Goal: Task Accomplishment & Management: Complete application form

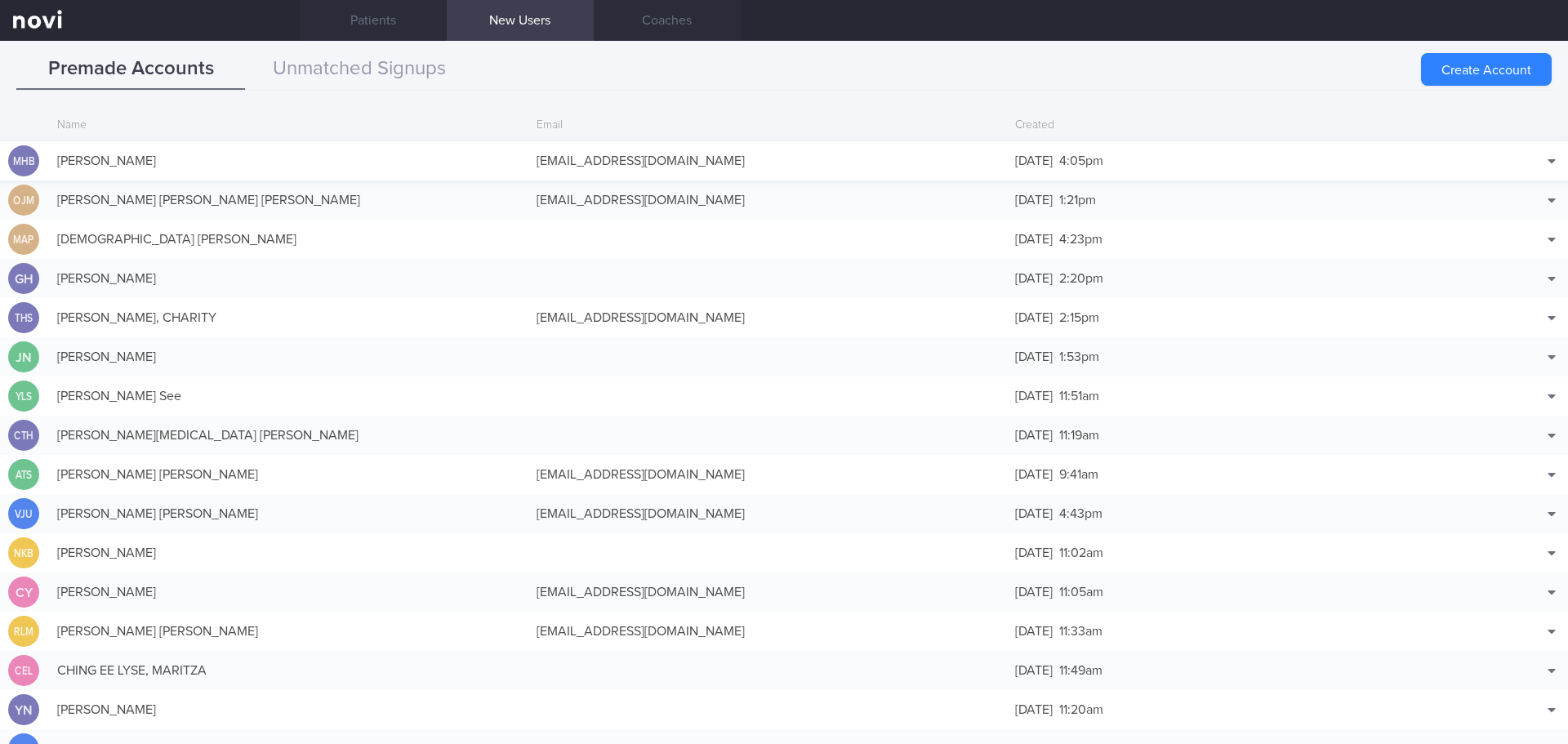
drag, startPoint x: 0, startPoint y: 0, endPoint x: 216, endPoint y: 155, distance: 265.9
click at [216, 155] on div "[PERSON_NAME]" at bounding box center [289, 161] width 479 height 33
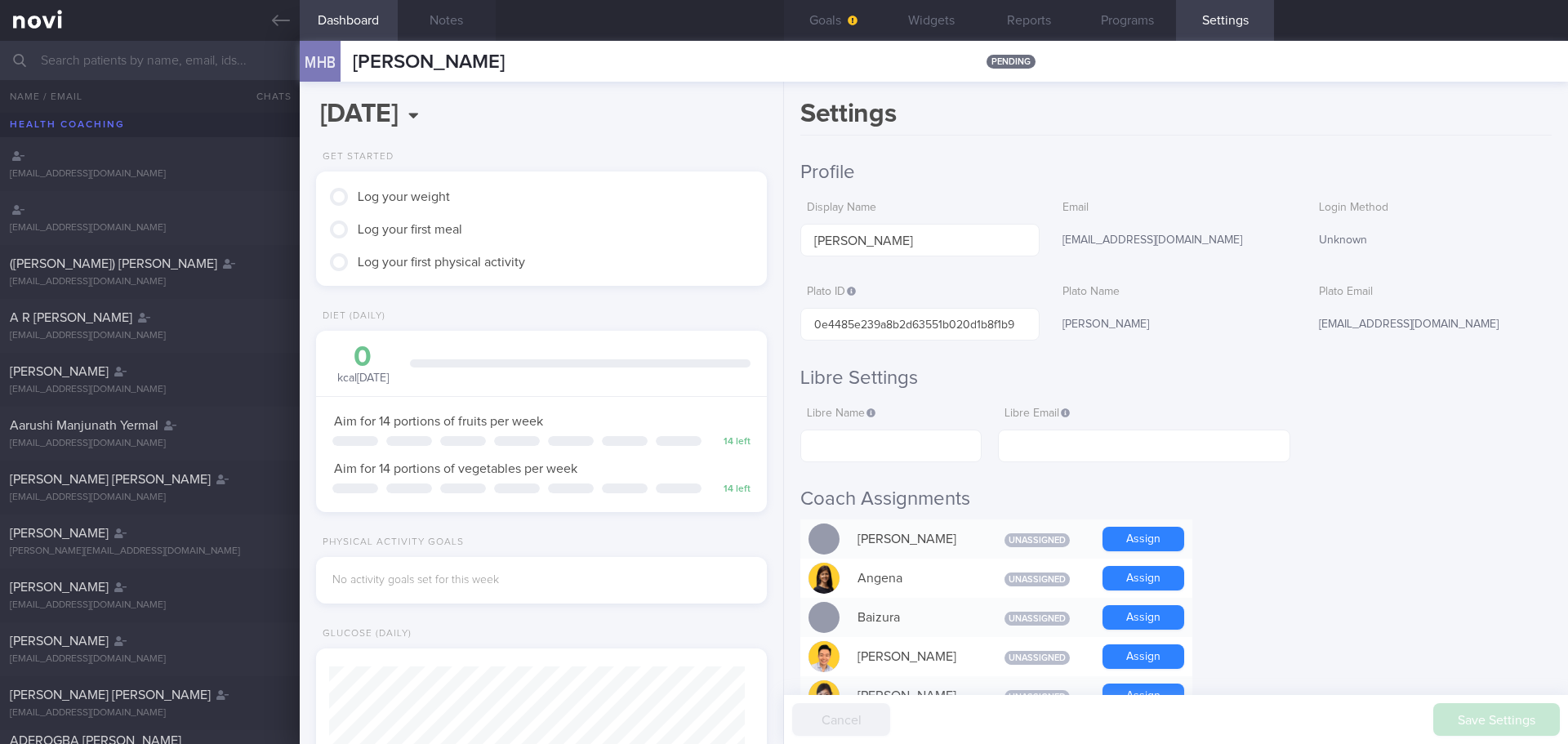
scroll to position [207, 416]
click at [1020, 19] on button "Reports" at bounding box center [1029, 20] width 98 height 41
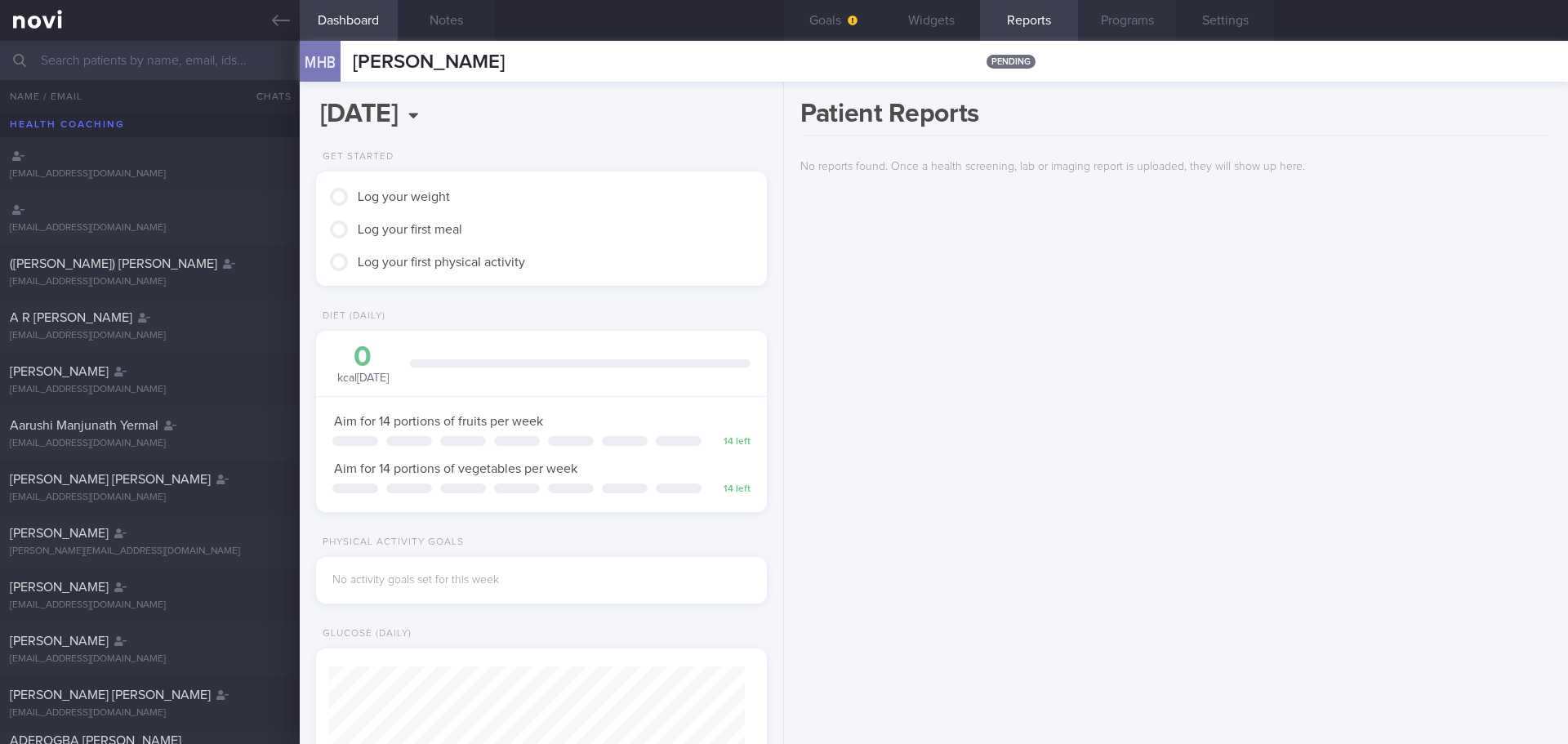
click at [1120, 21] on button "Programs" at bounding box center [1127, 20] width 98 height 41
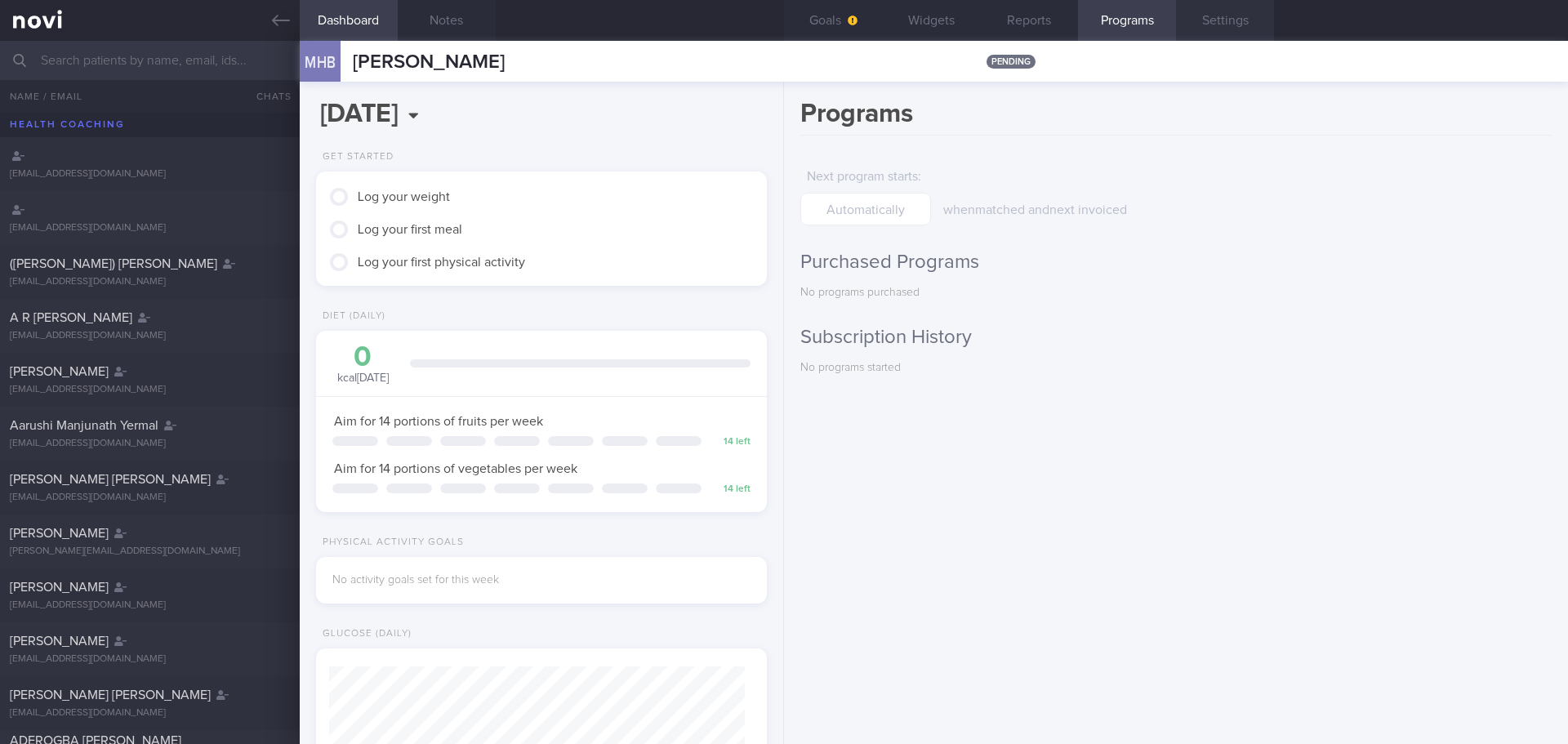
click at [1220, 21] on button "Settings" at bounding box center [1226, 20] width 98 height 41
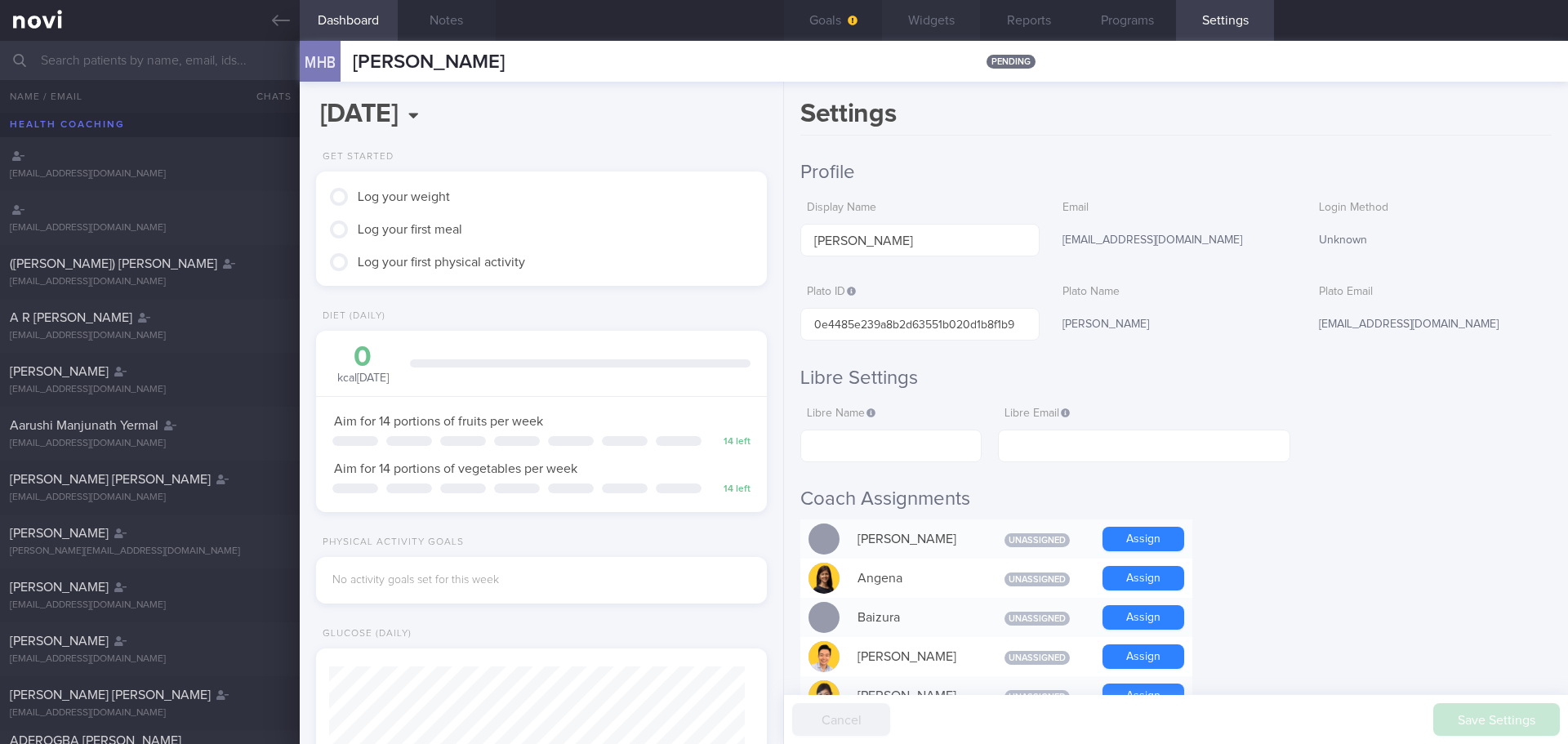
click at [900, 19] on button "Widgets" at bounding box center [931, 20] width 98 height 41
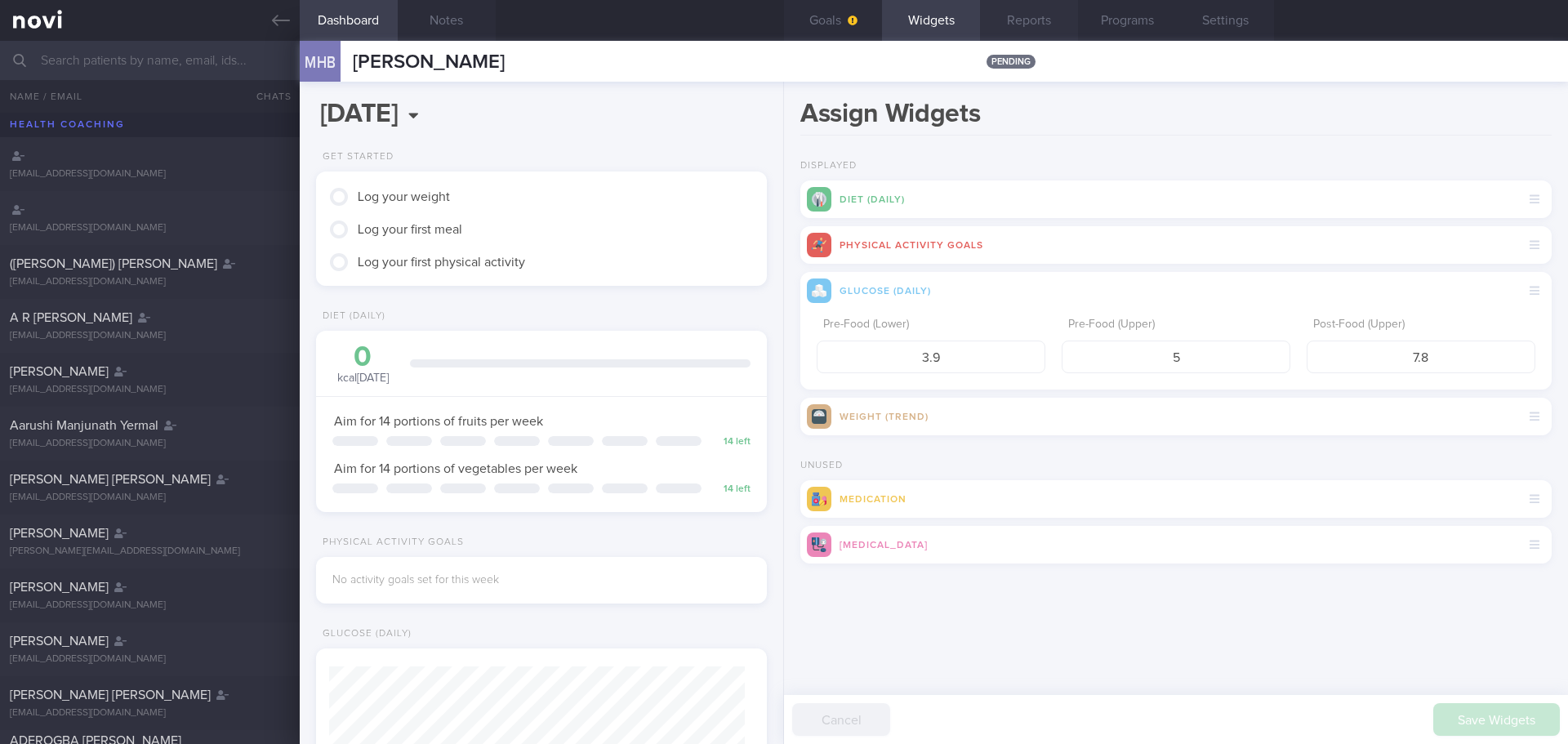
click at [1055, 18] on button "Reports" at bounding box center [1029, 20] width 98 height 41
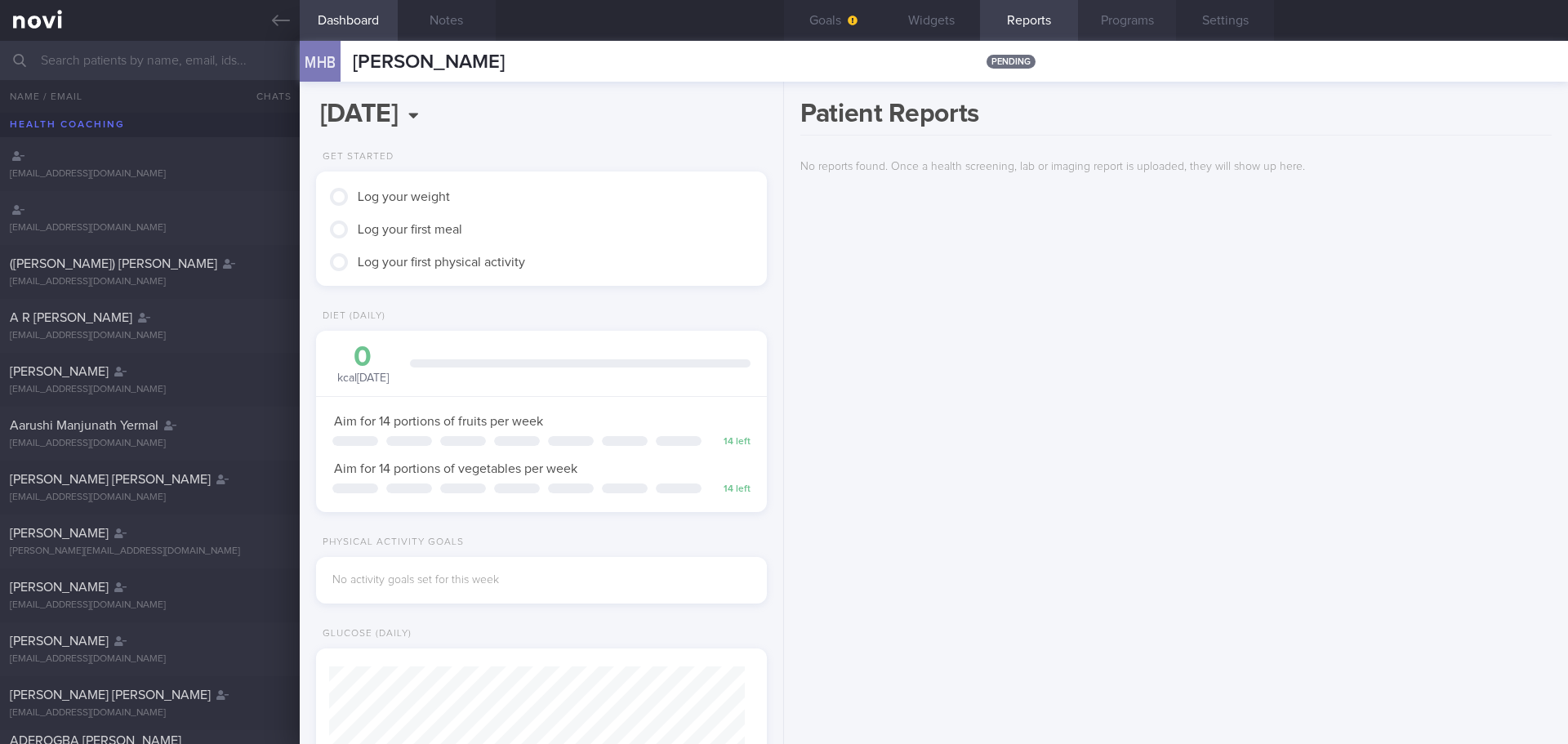
click at [1156, 22] on button "Programs" at bounding box center [1127, 20] width 98 height 41
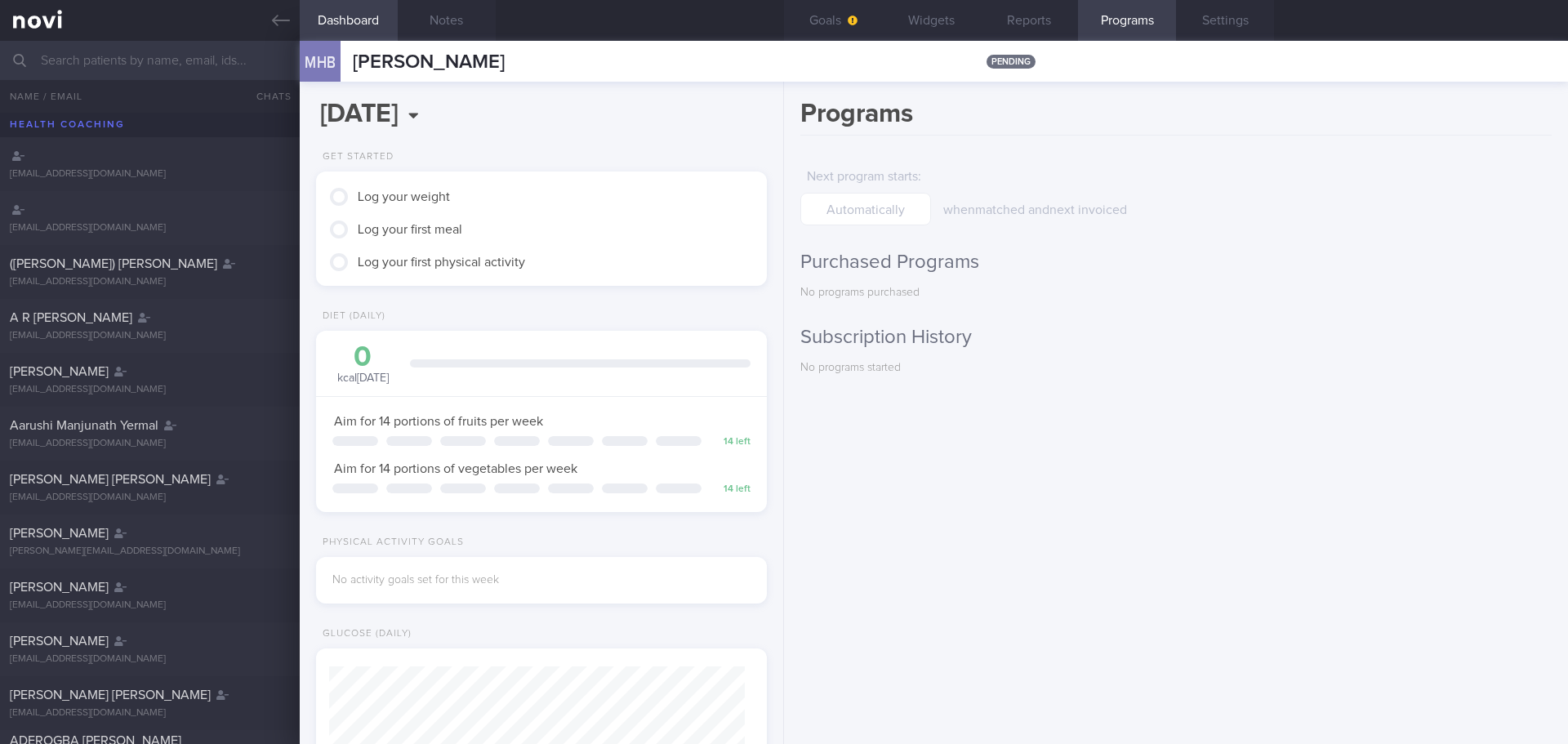
click at [115, 69] on input "text" at bounding box center [784, 61] width 1568 height 40
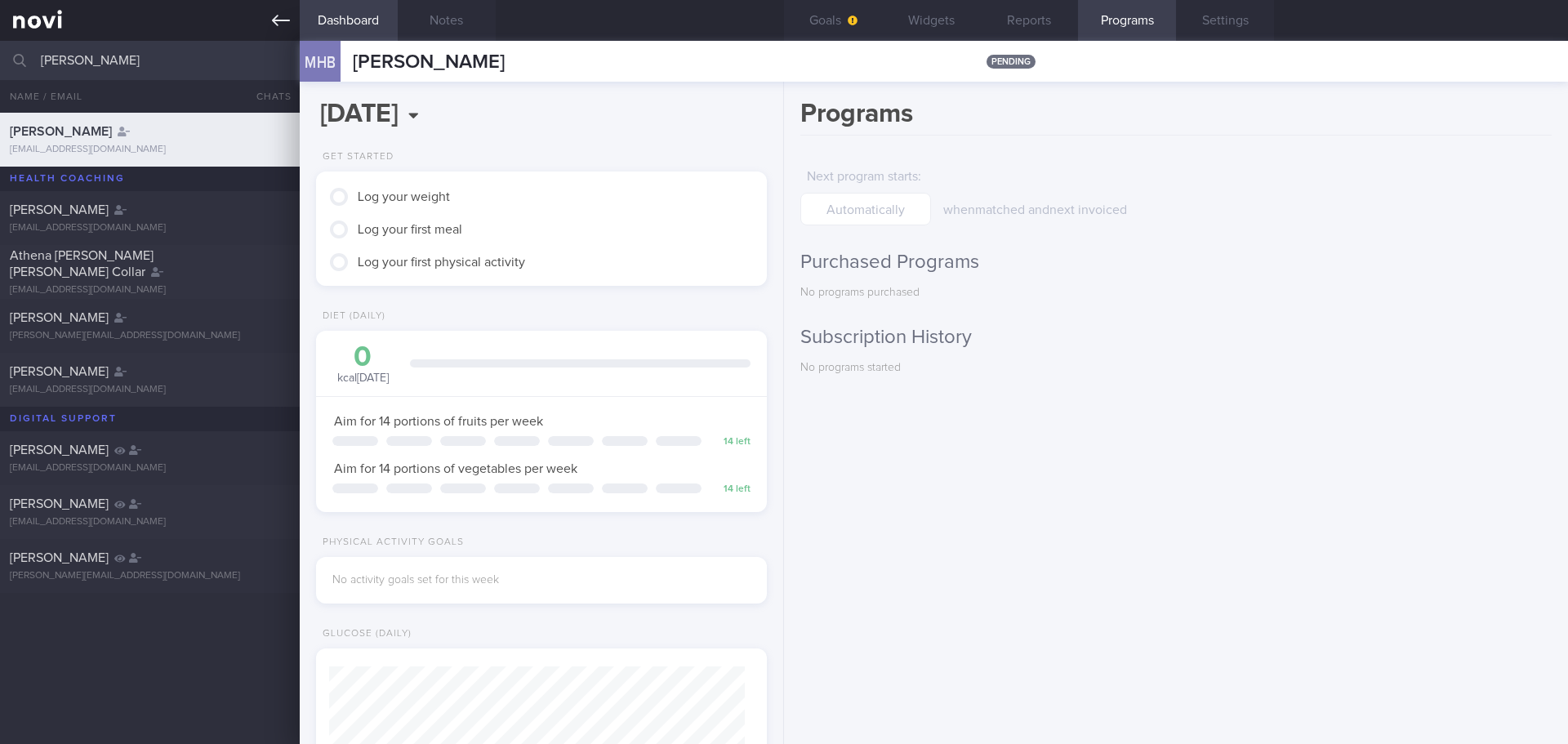
type input "ELENA"
click at [291, 25] on link at bounding box center [149, 20] width 299 height 41
click at [277, 20] on icon at bounding box center [281, 20] width 18 height 11
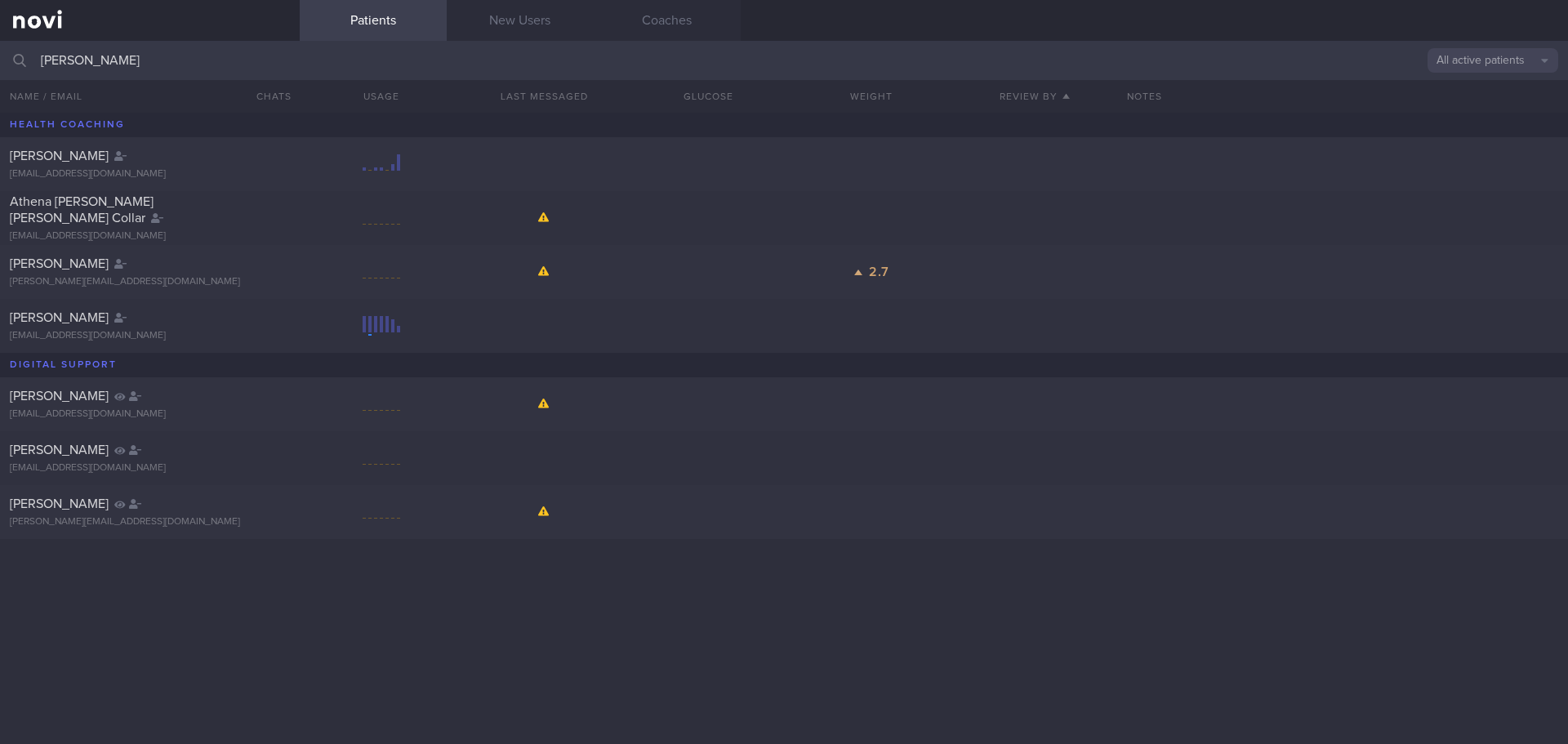
click at [41, 18] on link at bounding box center [149, 20] width 299 height 41
click at [514, 16] on link "New Users" at bounding box center [520, 20] width 147 height 41
click at [529, 24] on link "New Users" at bounding box center [520, 20] width 147 height 41
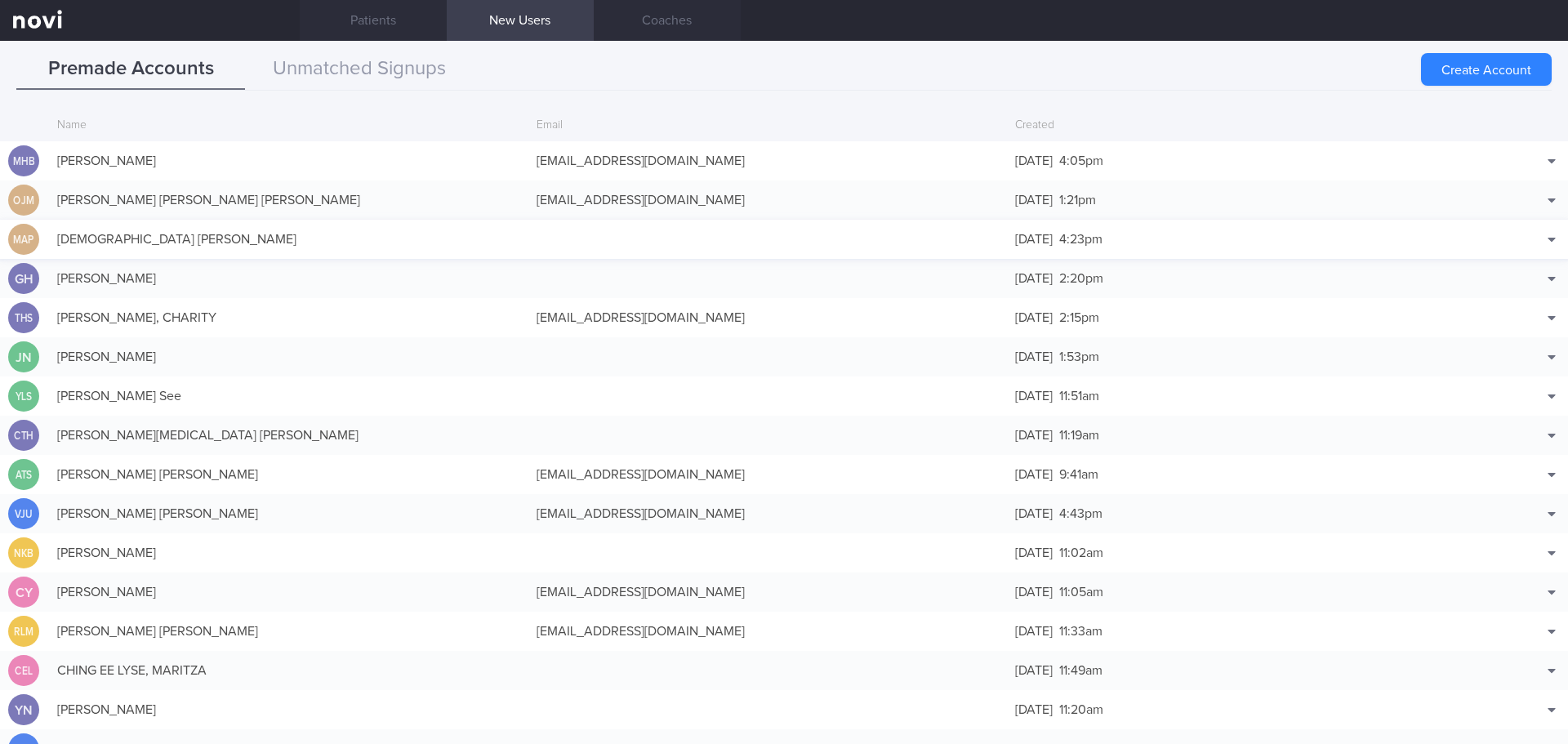
click at [504, 19] on link "New Users" at bounding box center [520, 20] width 147 height 41
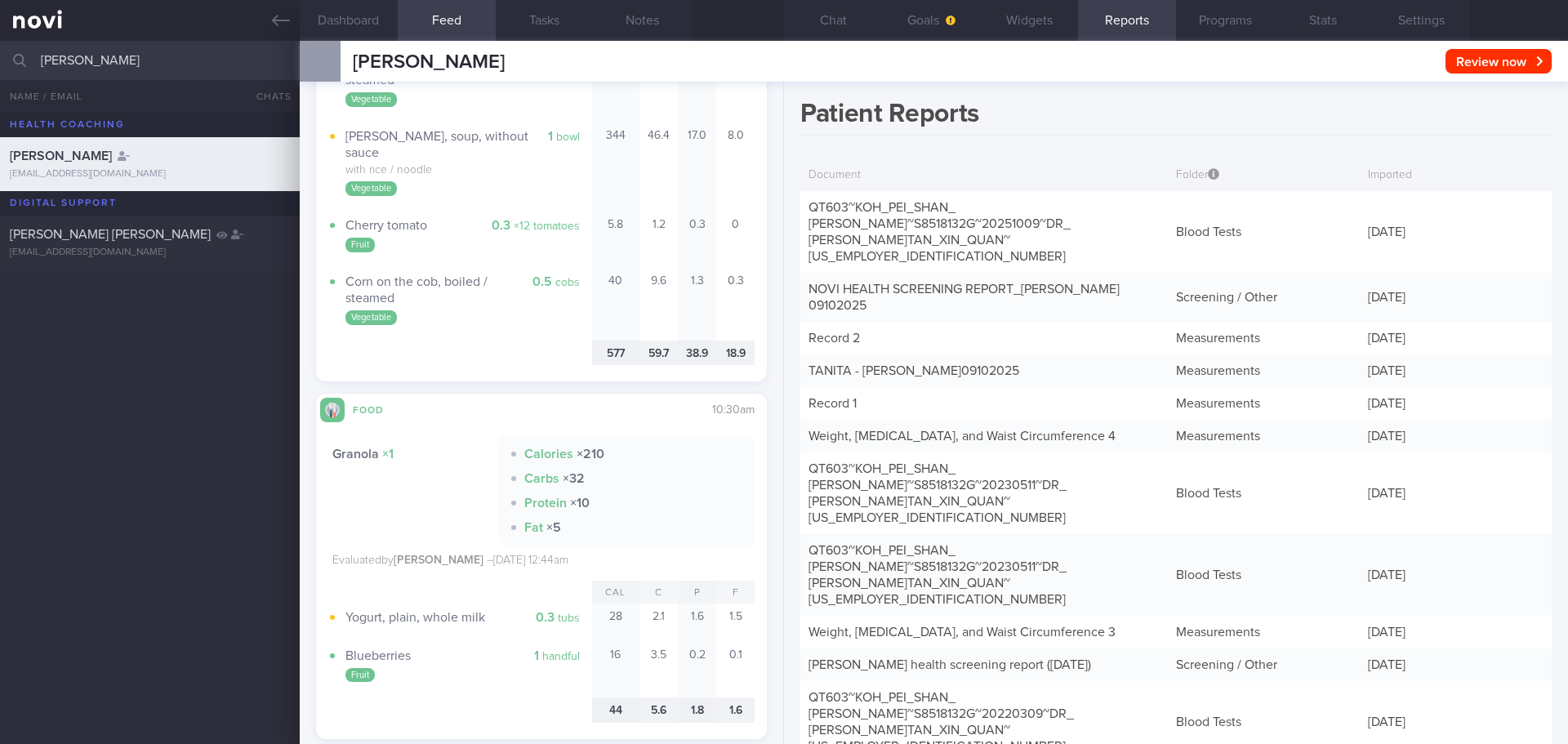
click at [157, 53] on input "[PERSON_NAME]" at bounding box center [784, 61] width 1568 height 40
click at [157, 52] on input "[PERSON_NAME]" at bounding box center [784, 61] width 1568 height 40
type input "ELEENA"
click at [68, 206] on span "CHIAM MAY FERN ELEENA" at bounding box center [88, 210] width 156 height 13
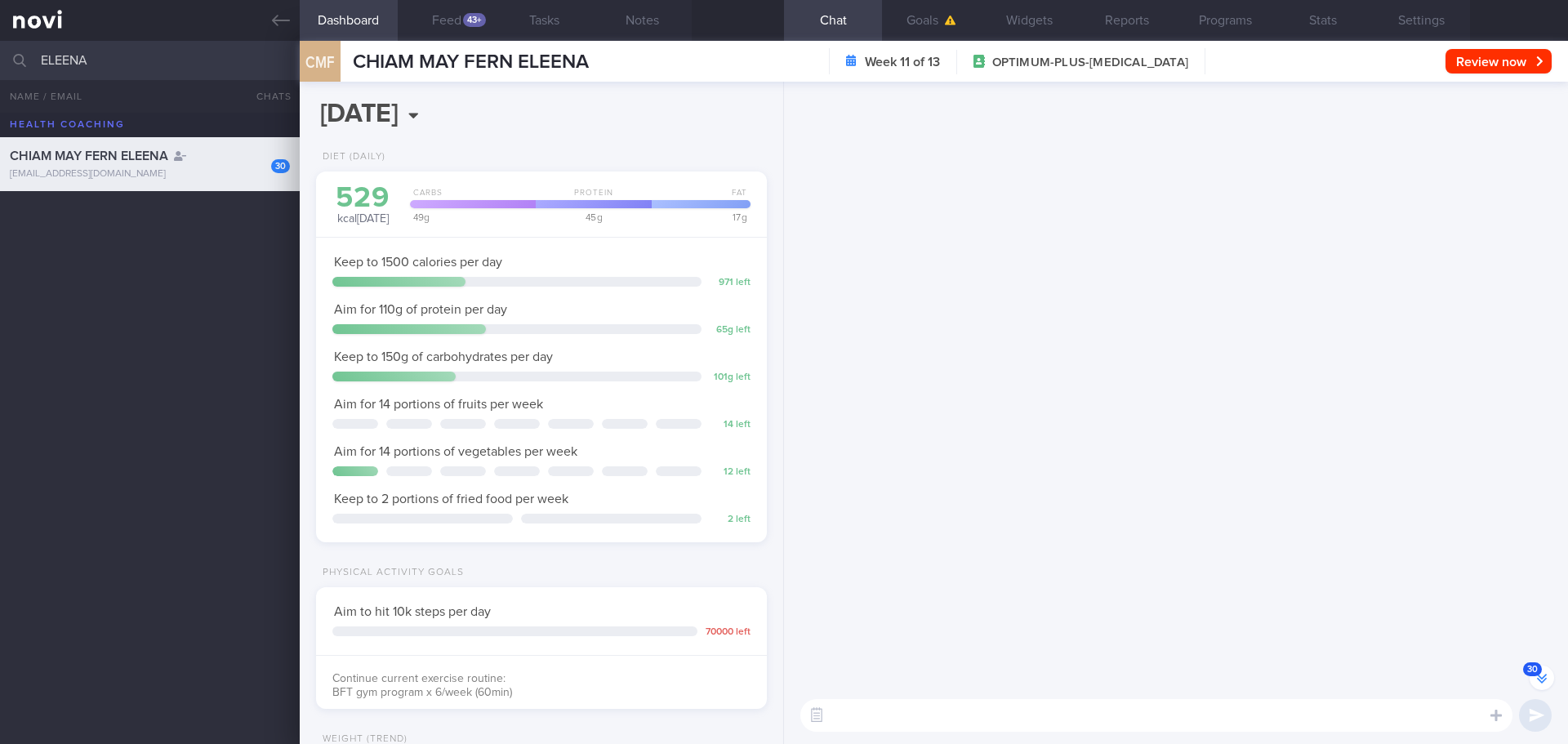
scroll to position [-1448, 0]
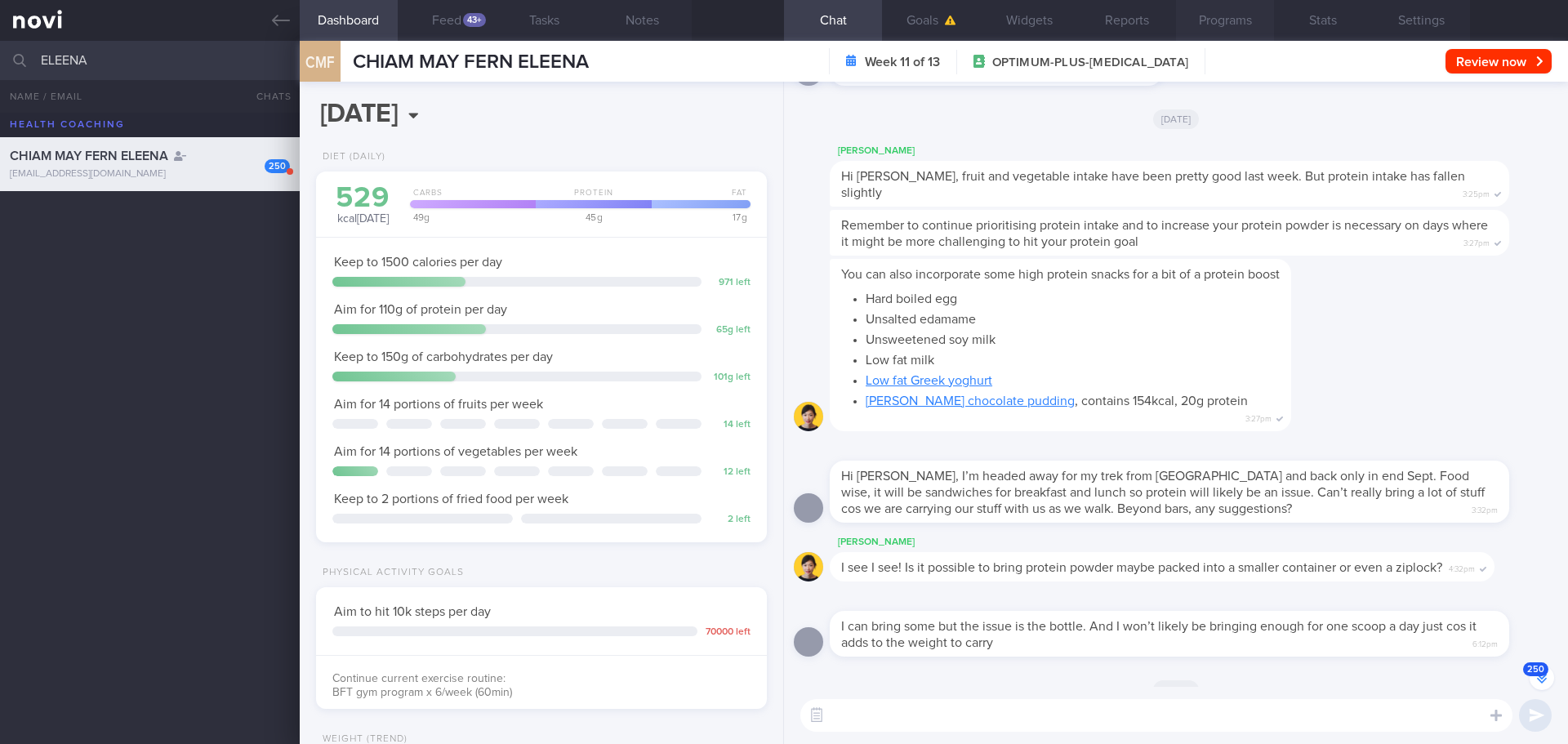
click at [1224, 19] on button "Programs" at bounding box center [1226, 20] width 98 height 41
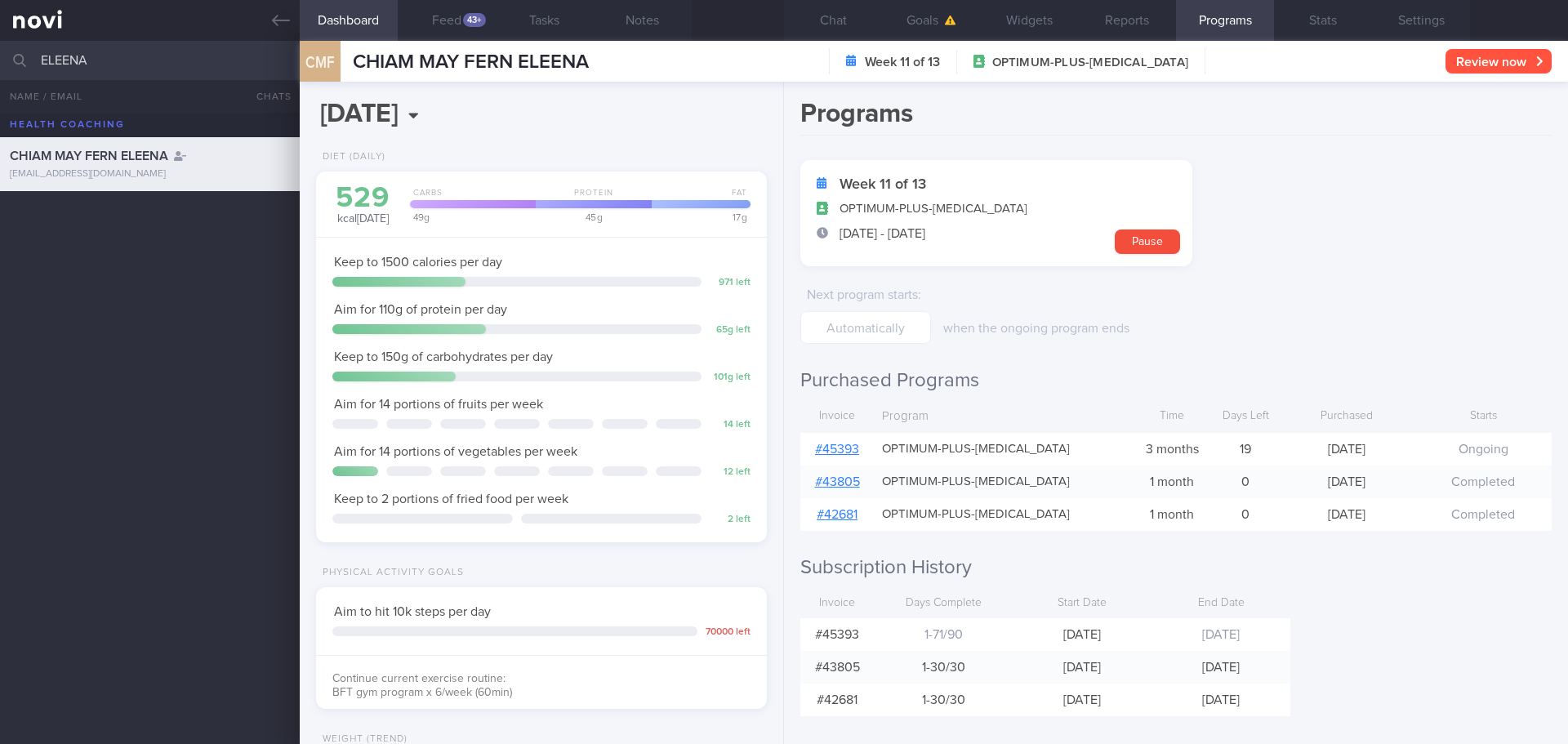
click at [1544, 72] on button "Review now" at bounding box center [1499, 61] width 106 height 25
click at [1419, 534] on div "Programs Week 11 of 13 OPTIMUM-PLUS-[MEDICAL_DATA] [DATE] - [DATE] Pause Next p…" at bounding box center [1176, 413] width 784 height 662
click at [1435, 25] on button "Settings" at bounding box center [1421, 20] width 98 height 41
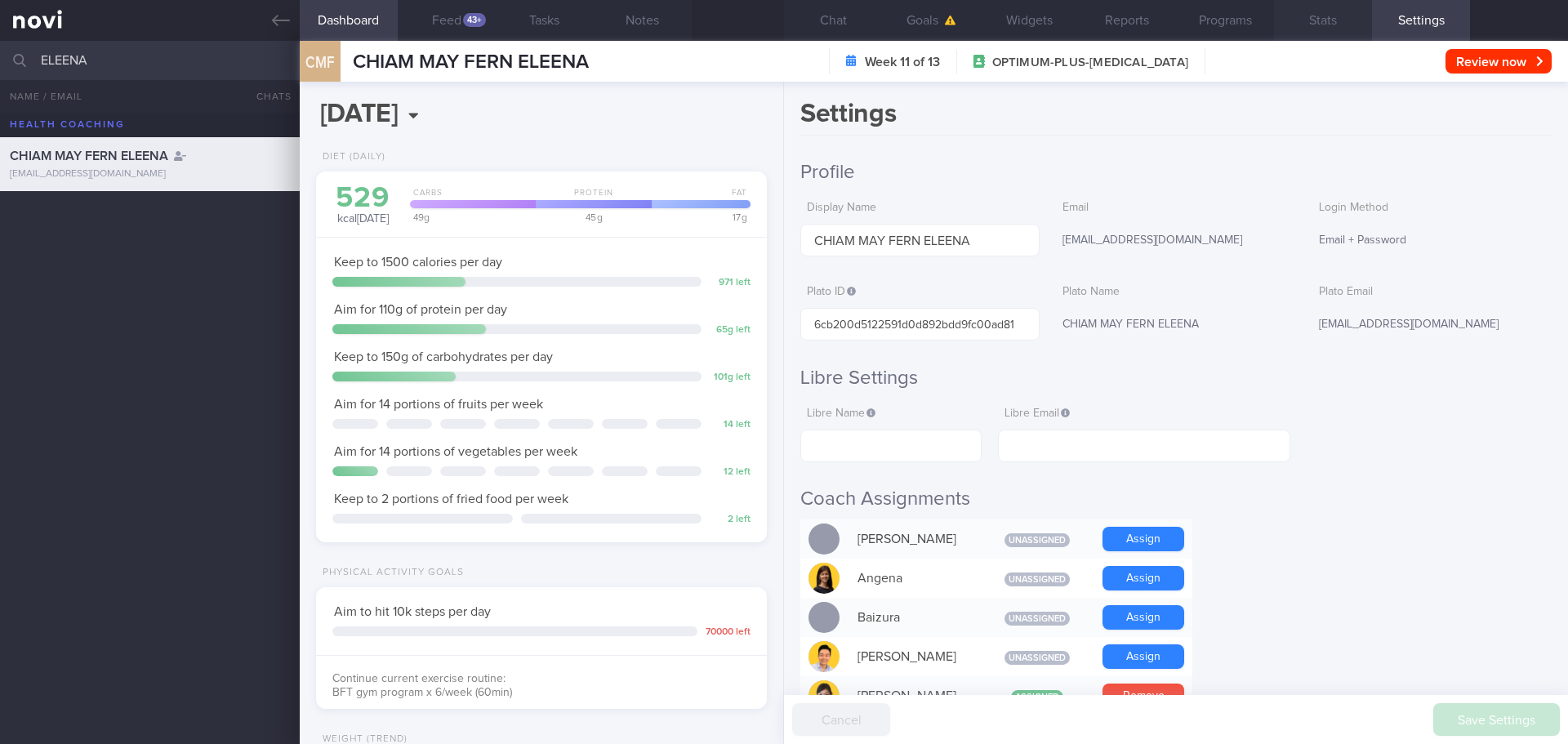
click at [1304, 24] on button "Stats" at bounding box center [1323, 20] width 98 height 41
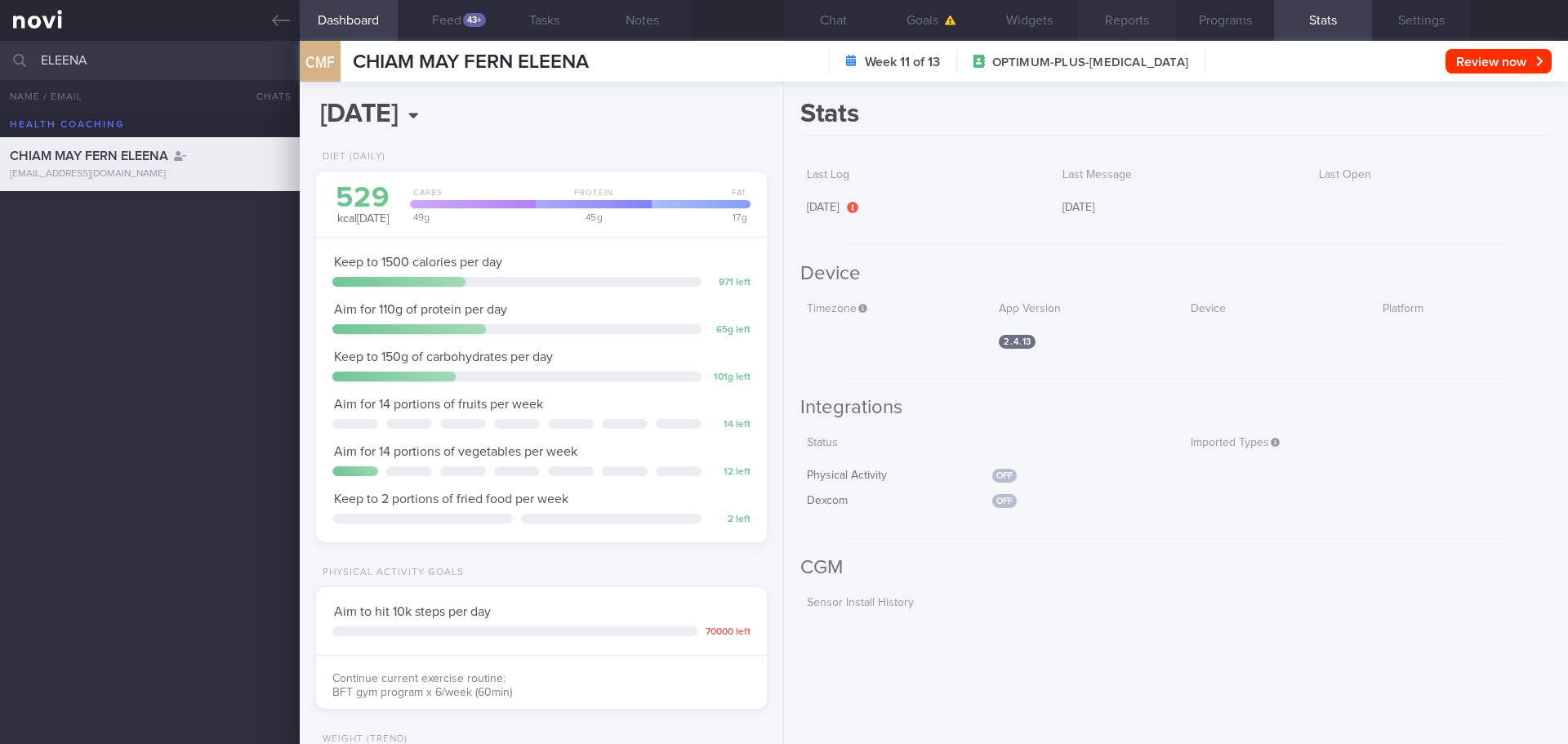
click at [1167, 26] on button "Reports" at bounding box center [1127, 20] width 98 height 41
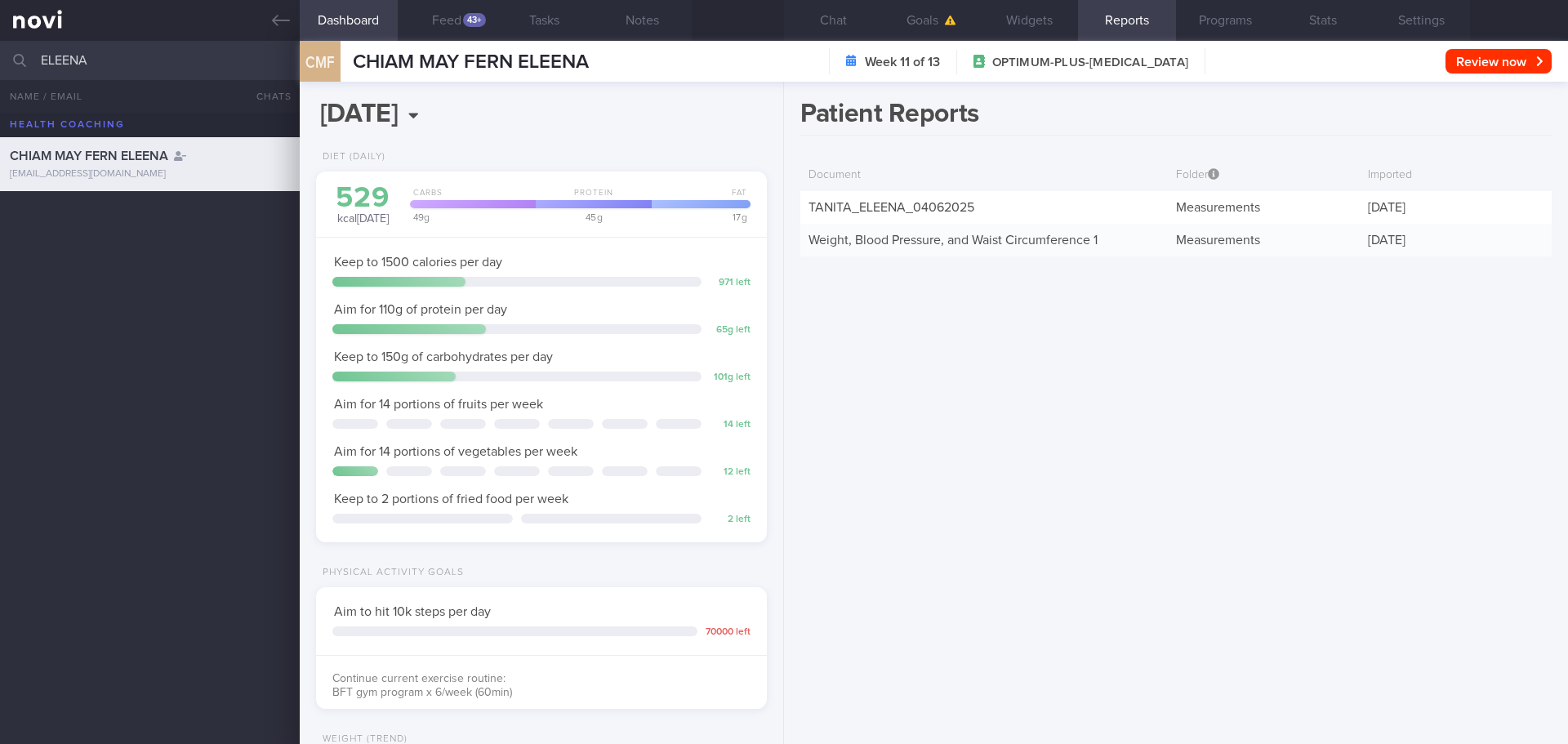
click at [1025, 41] on div "CMF CHIAM MAY [PERSON_NAME] MAY [PERSON_NAME] [EMAIL_ADDRESS][DOMAIN_NAME] Week…" at bounding box center [933, 61] width 1269 height 41
click at [1036, 23] on button "Widgets" at bounding box center [1029, 20] width 98 height 41
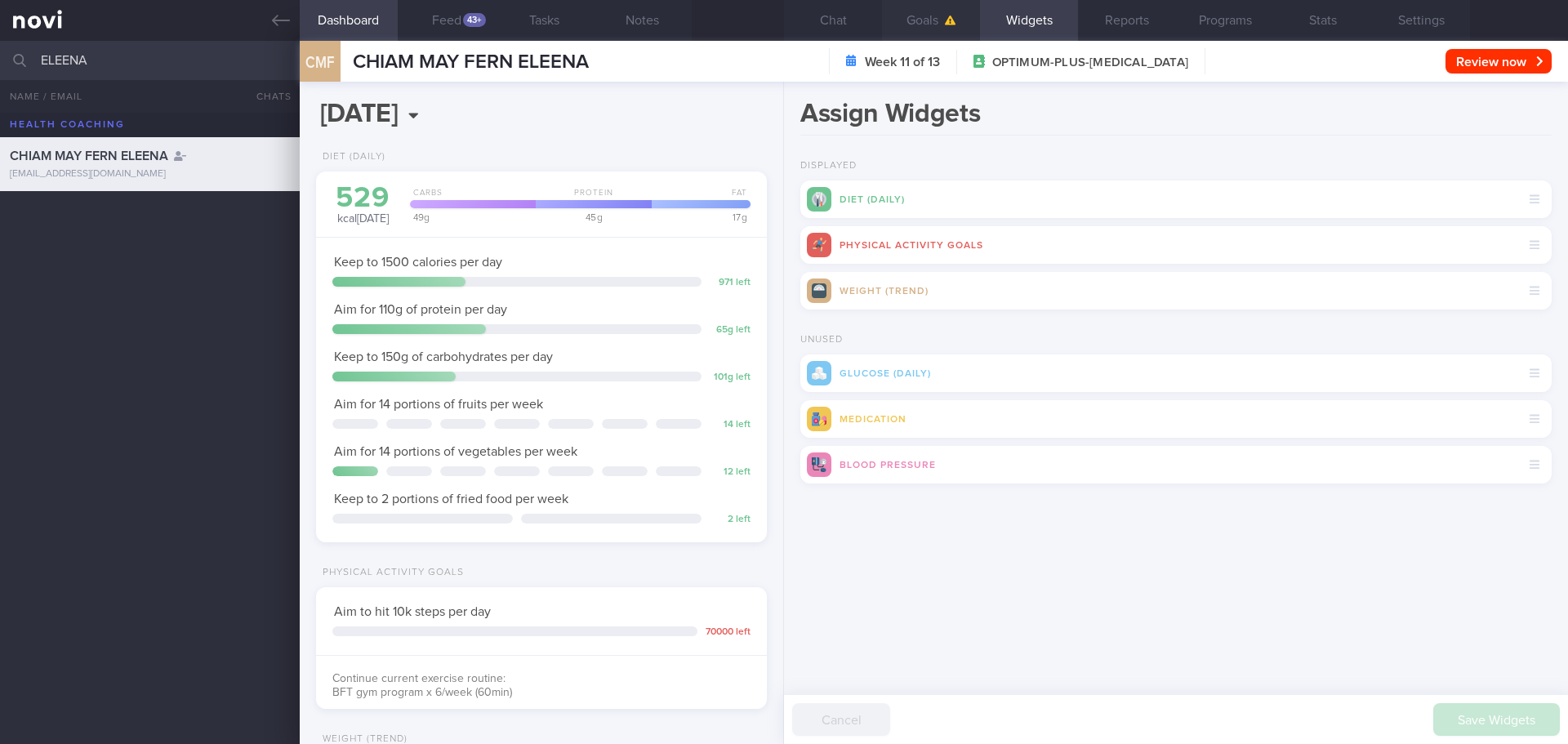
click at [930, 24] on button "Goals" at bounding box center [931, 20] width 98 height 41
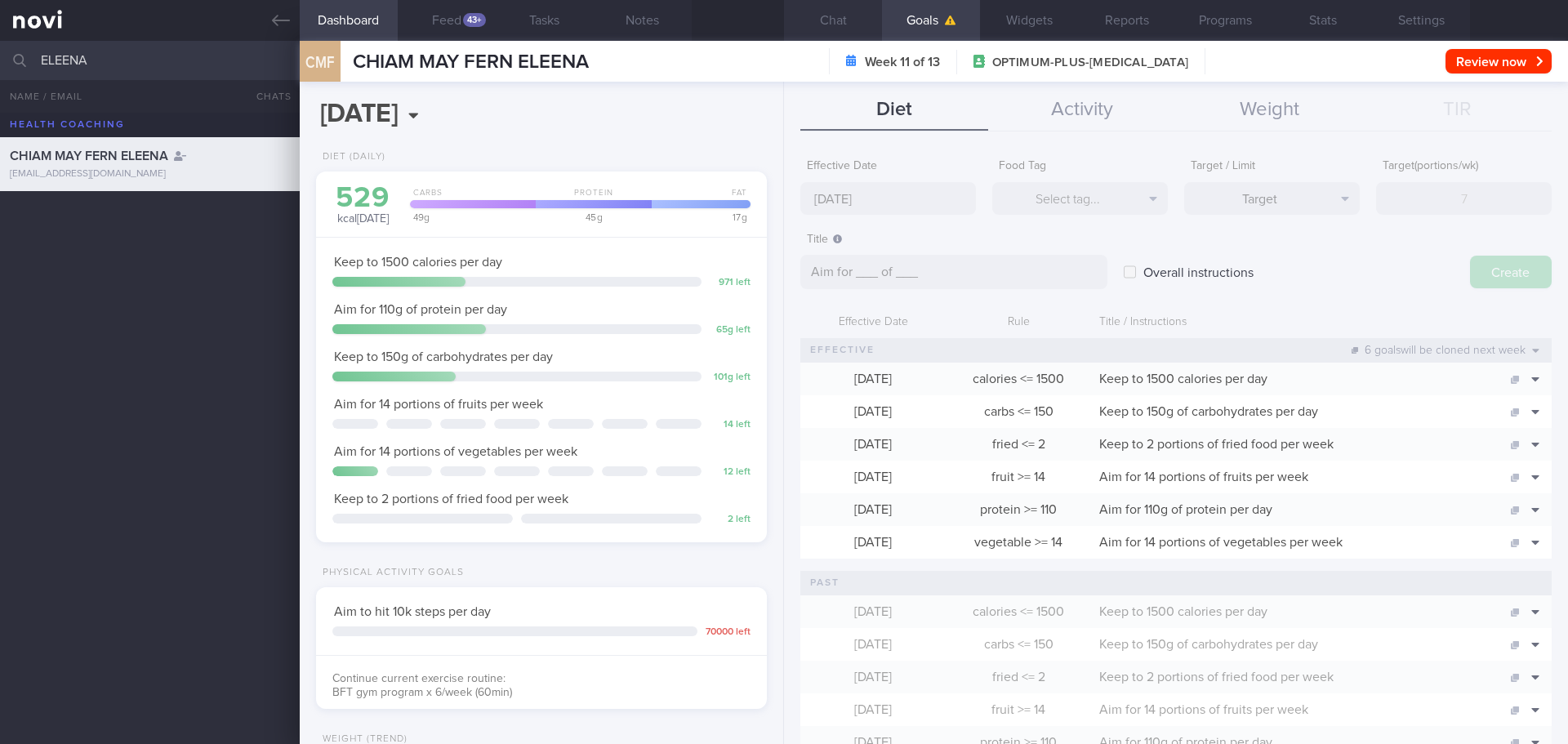
click at [842, 32] on button "Chat" at bounding box center [833, 20] width 98 height 41
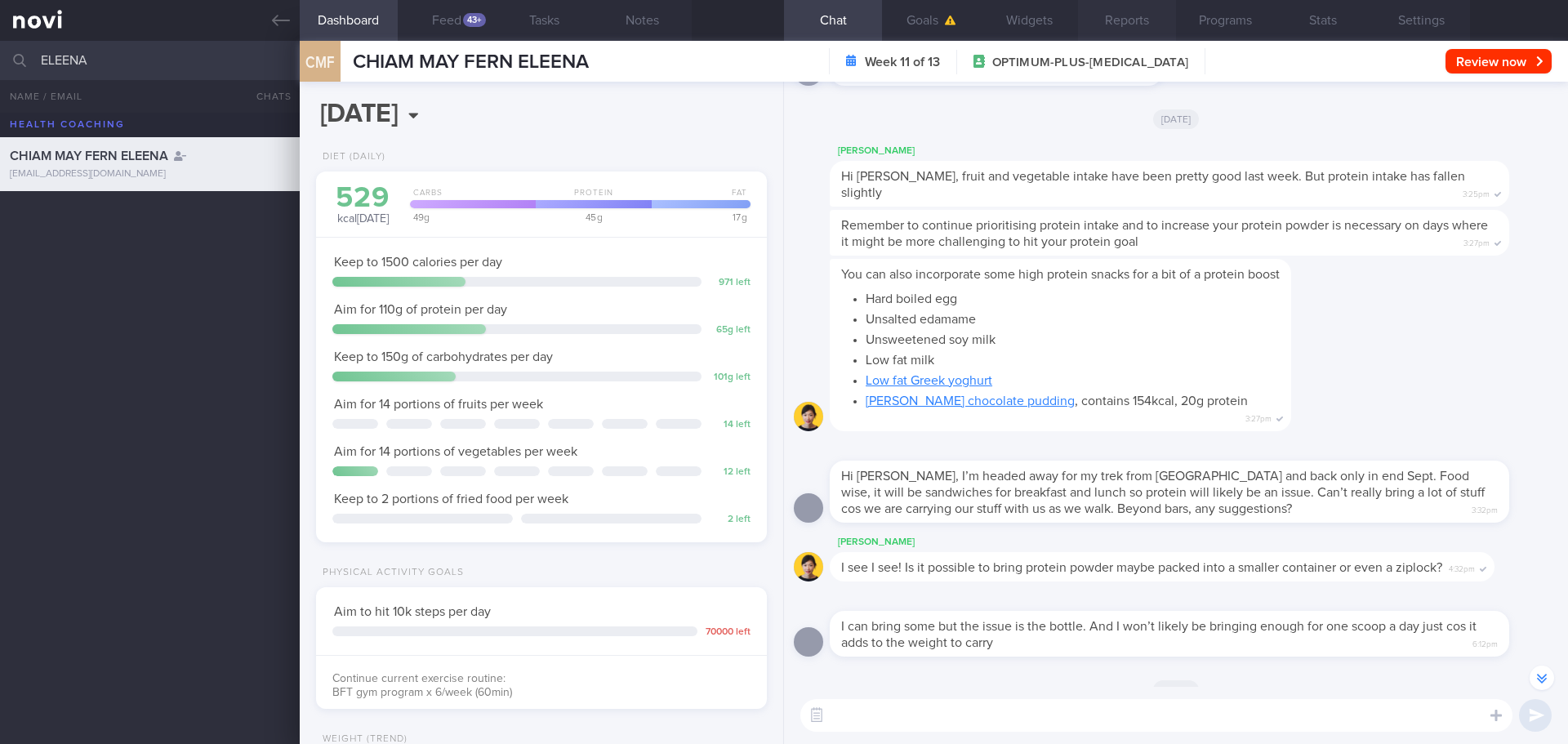
click at [1137, 26] on button "Reports" at bounding box center [1127, 20] width 98 height 41
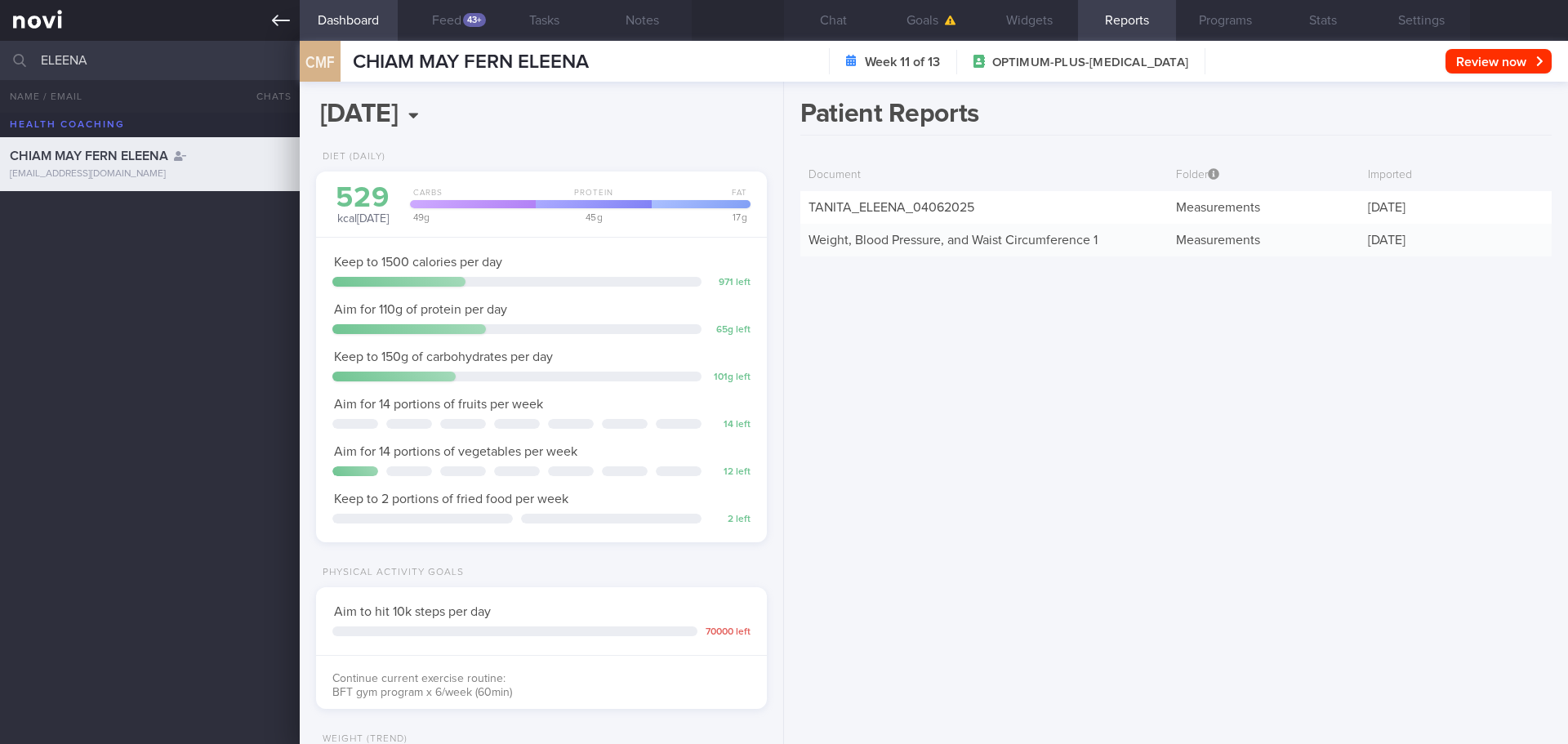
click at [72, 19] on link at bounding box center [149, 20] width 299 height 41
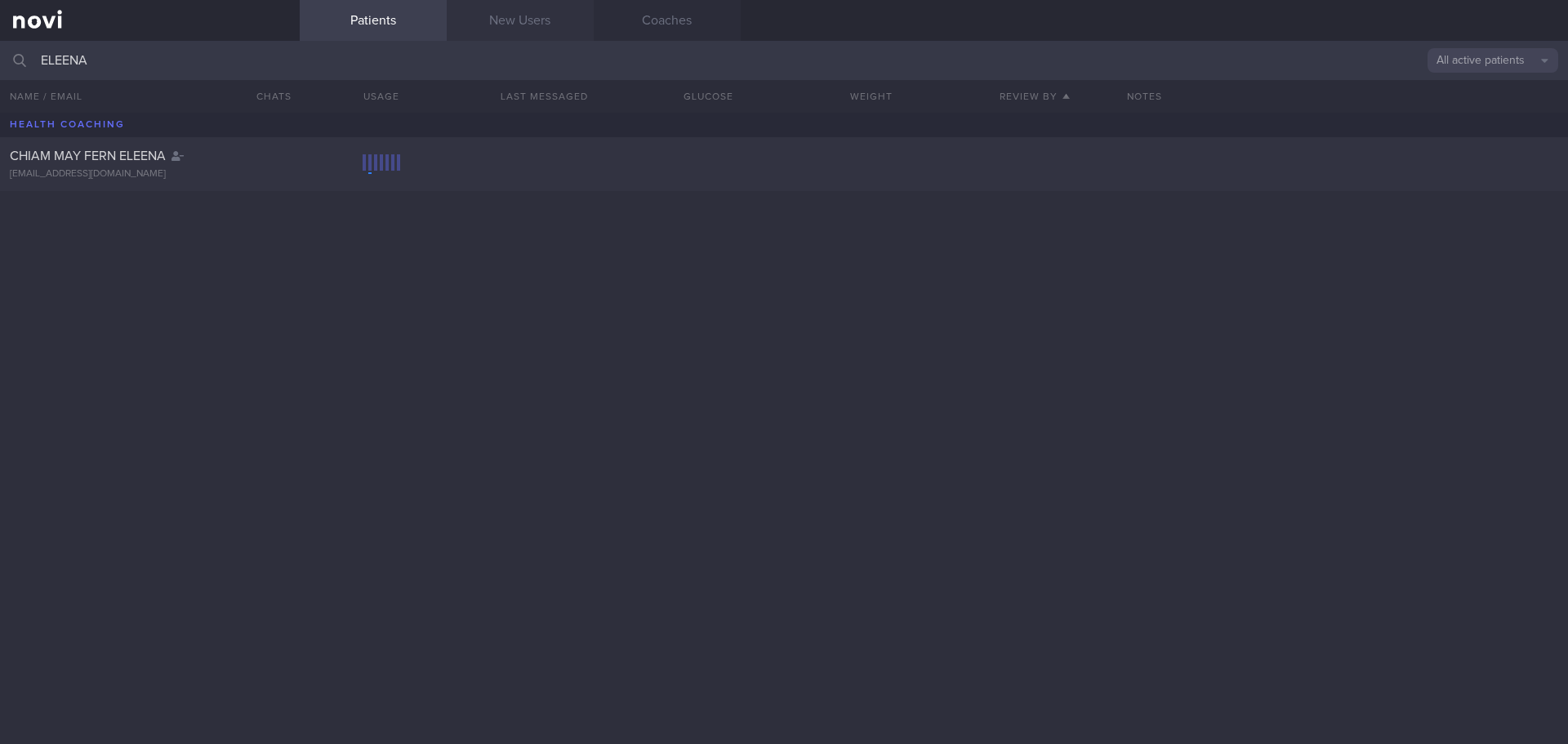
click at [557, 8] on link "New Users" at bounding box center [520, 20] width 147 height 41
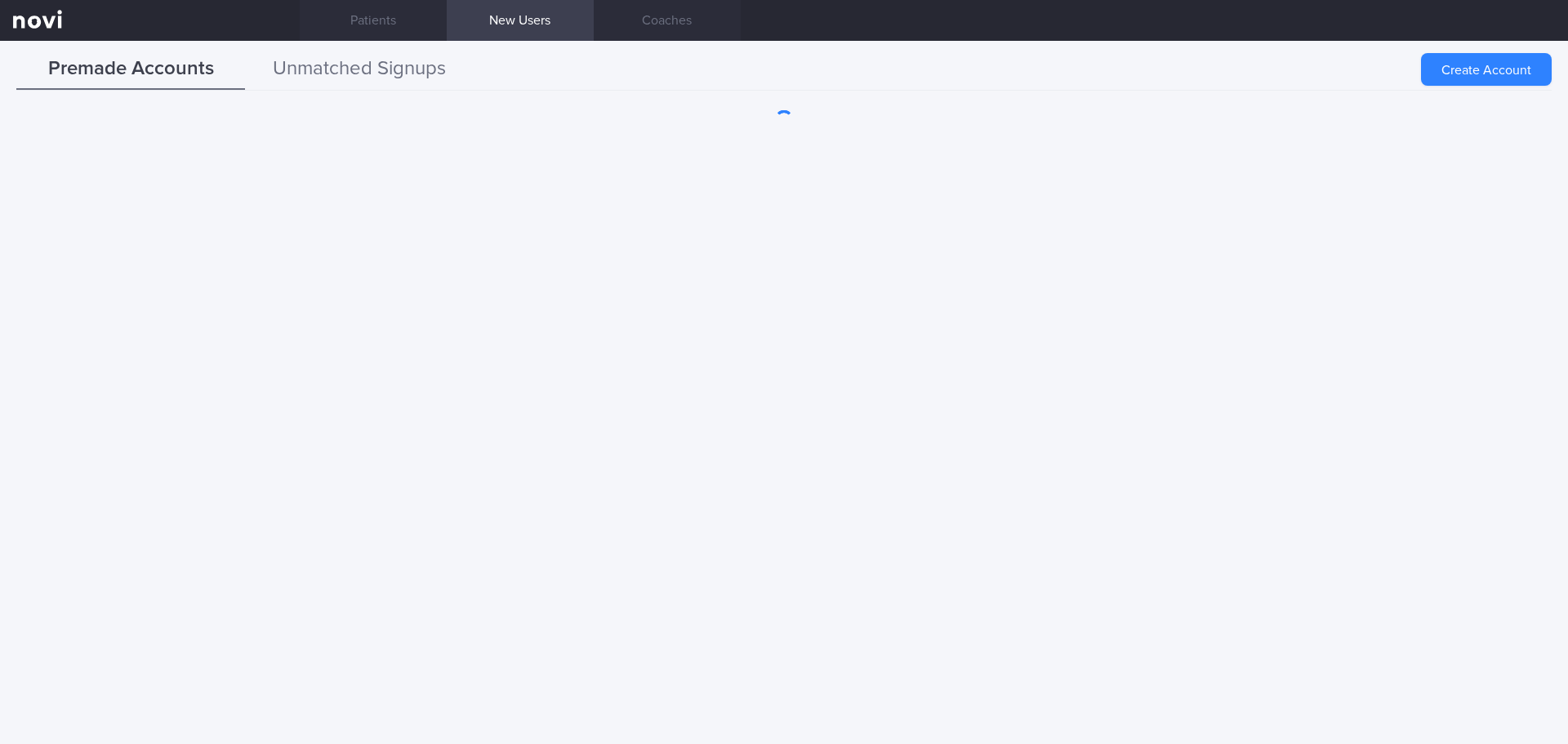
click at [353, 69] on button "Unmatched Signups" at bounding box center [359, 69] width 228 height 41
click at [308, 75] on button "Unmatched Signups" at bounding box center [359, 69] width 228 height 41
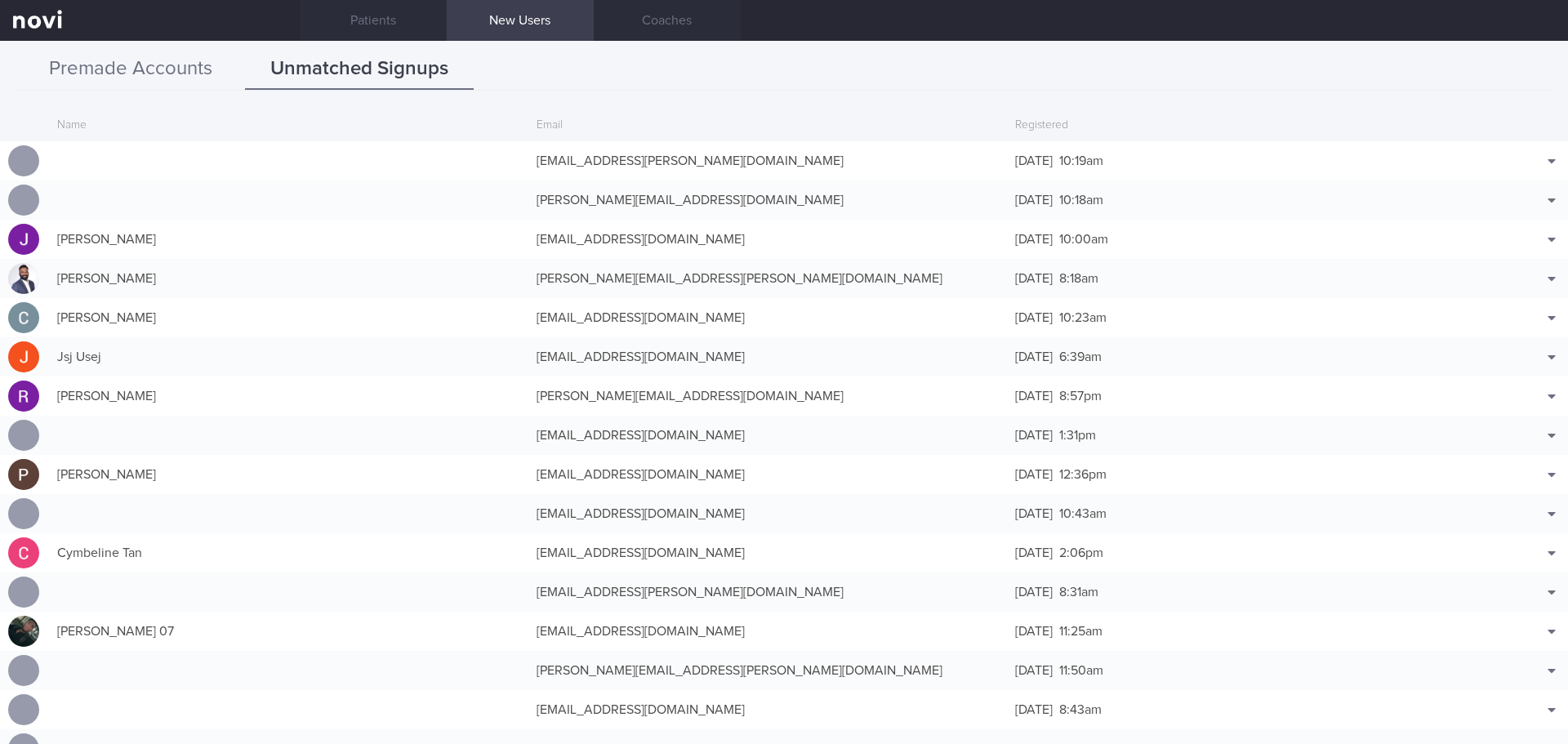
click at [177, 56] on button "Premade Accounts" at bounding box center [131, 69] width 228 height 41
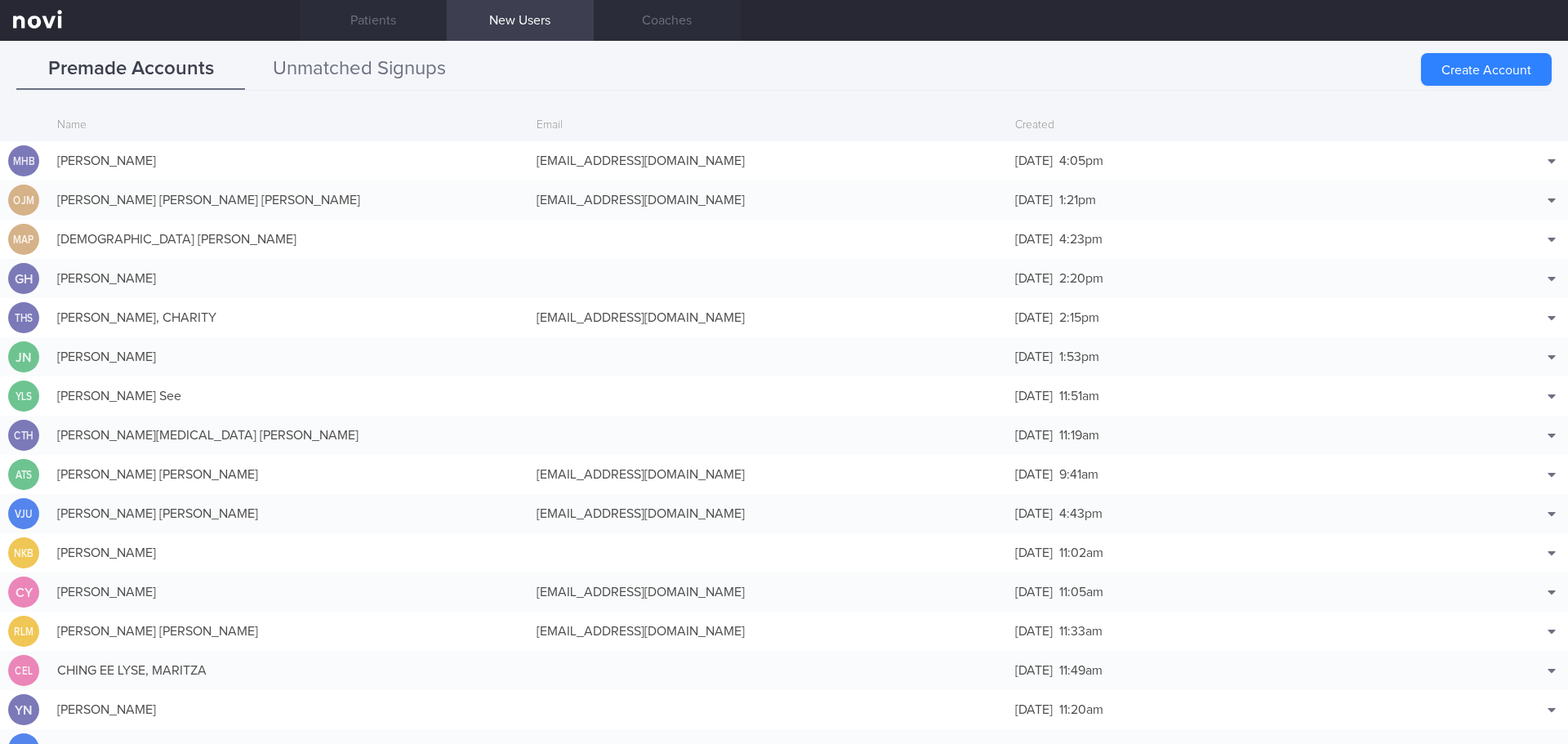
click at [421, 61] on button "Unmatched Signups" at bounding box center [359, 69] width 228 height 41
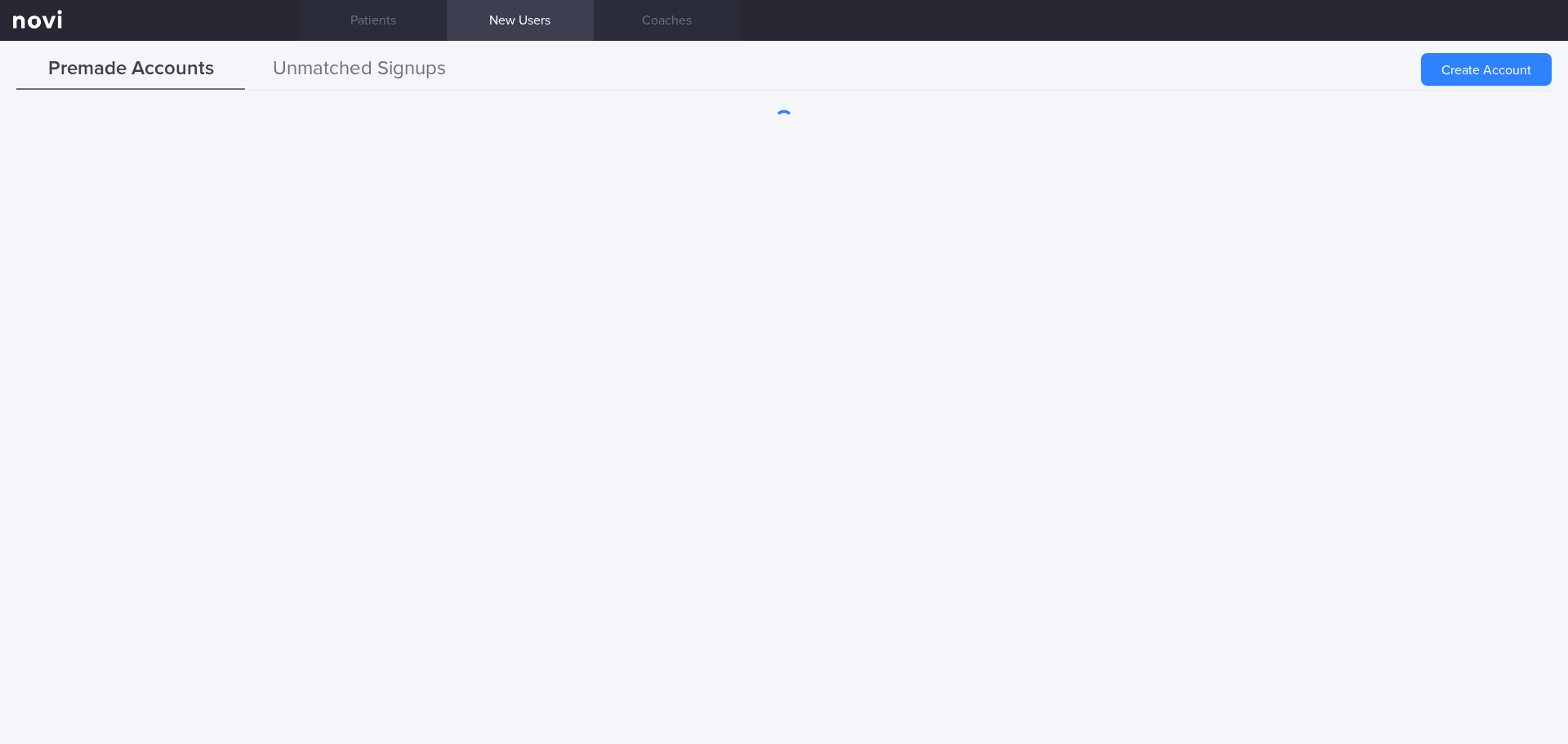
click at [387, 76] on button "Unmatched Signups" at bounding box center [359, 69] width 228 height 41
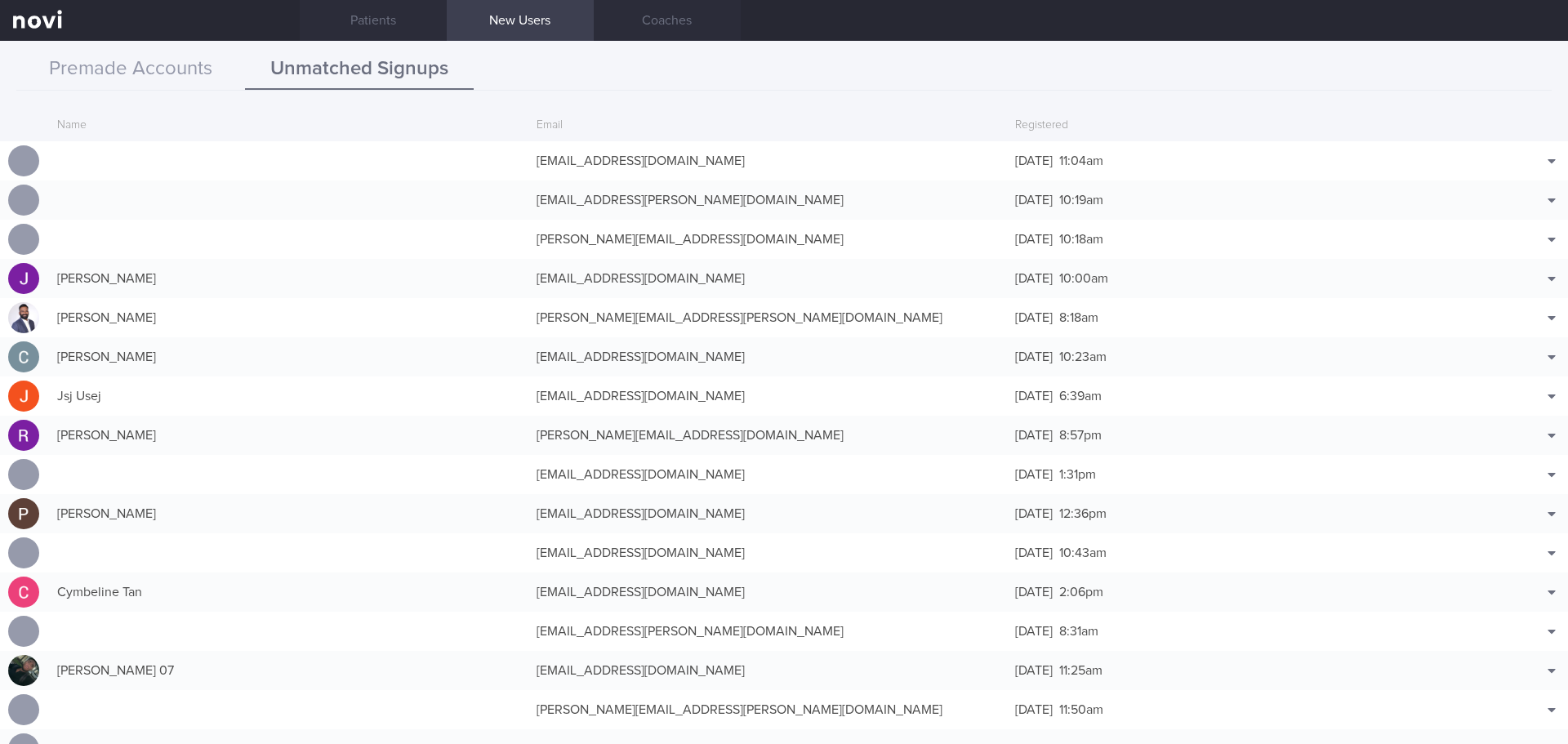
click at [406, 70] on button "Unmatched Signups" at bounding box center [359, 69] width 228 height 41
click at [529, 165] on div "caiyuhan3@gmail.com" at bounding box center [768, 161] width 479 height 33
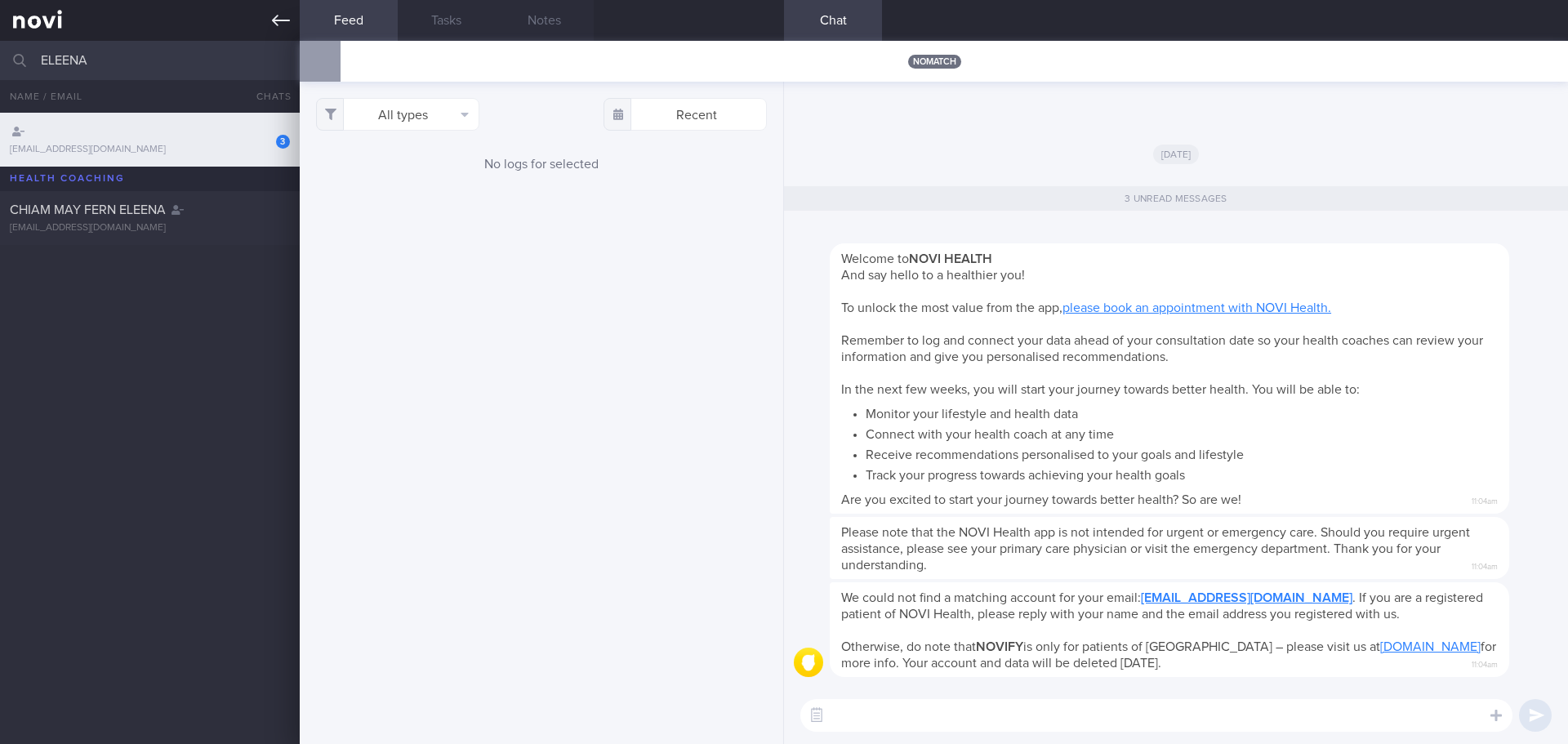
click at [281, 15] on icon at bounding box center [281, 20] width 18 height 18
click at [277, 22] on icon at bounding box center [281, 20] width 18 height 18
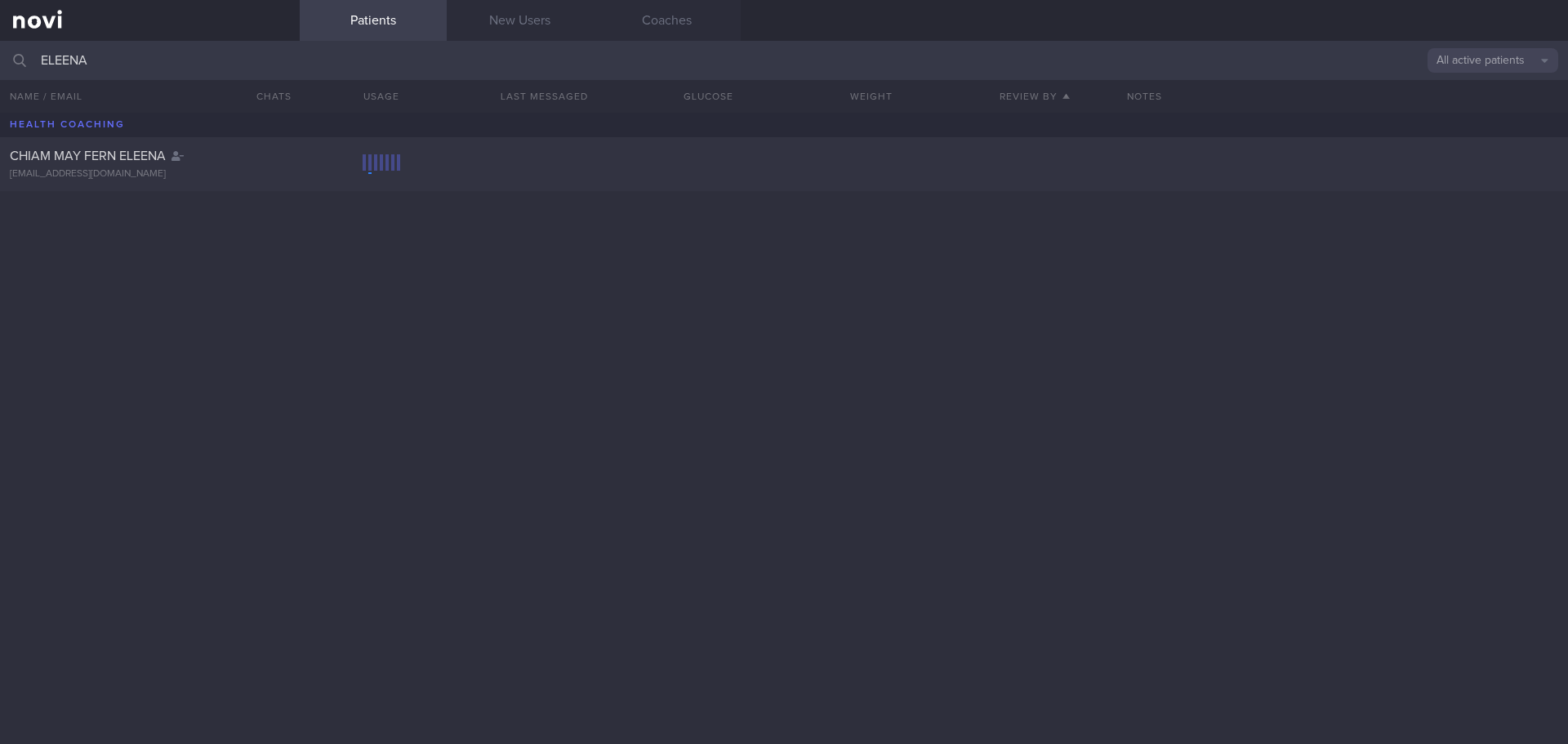
click at [164, 70] on input "ELEENA" at bounding box center [784, 61] width 1568 height 40
type input "ELEENA"
drag, startPoint x: 134, startPoint y: 61, endPoint x: 0, endPoint y: 54, distance: 134.2
click at [0, 54] on input "ELEENA" at bounding box center [784, 61] width 1568 height 40
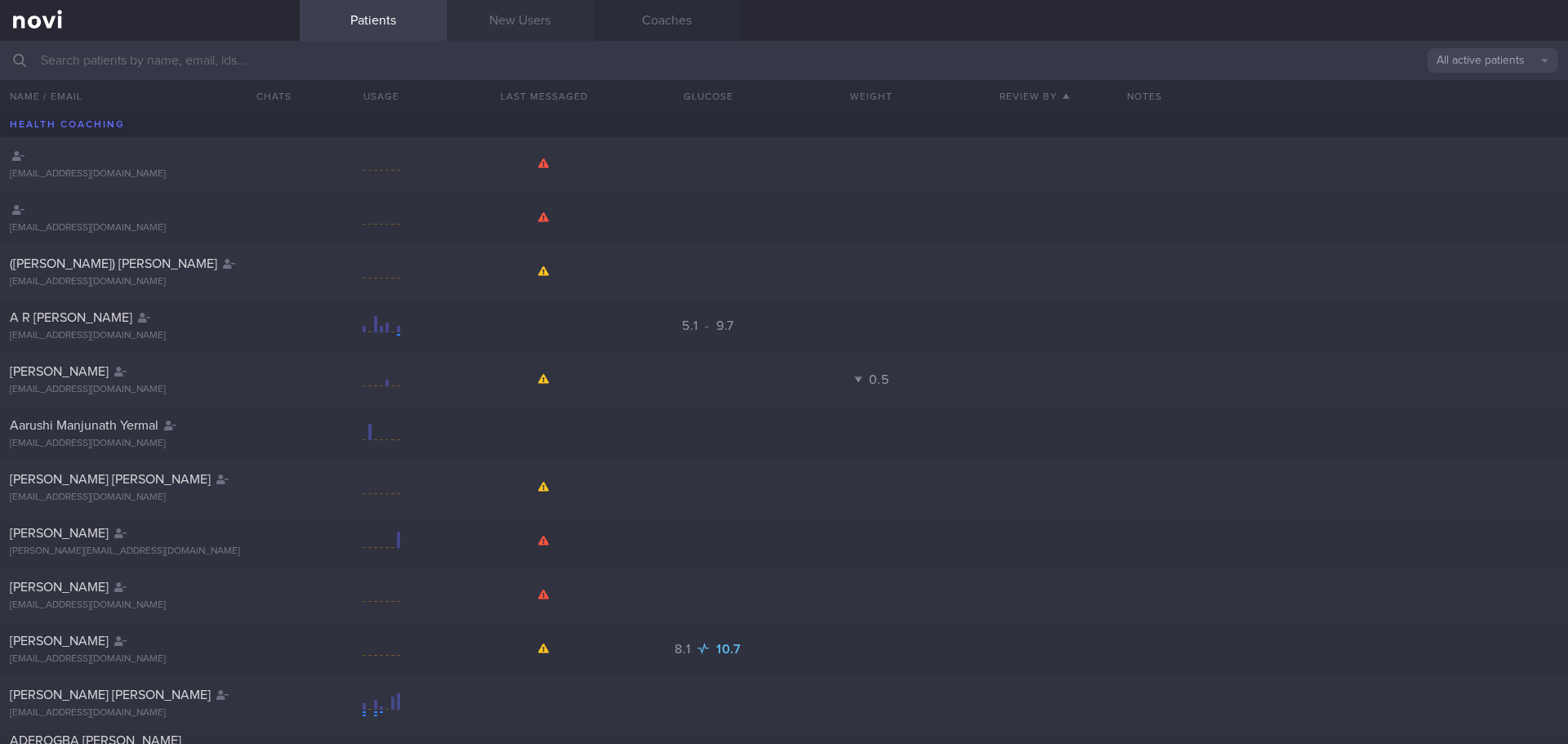
click at [541, 25] on link "New Users" at bounding box center [520, 20] width 147 height 41
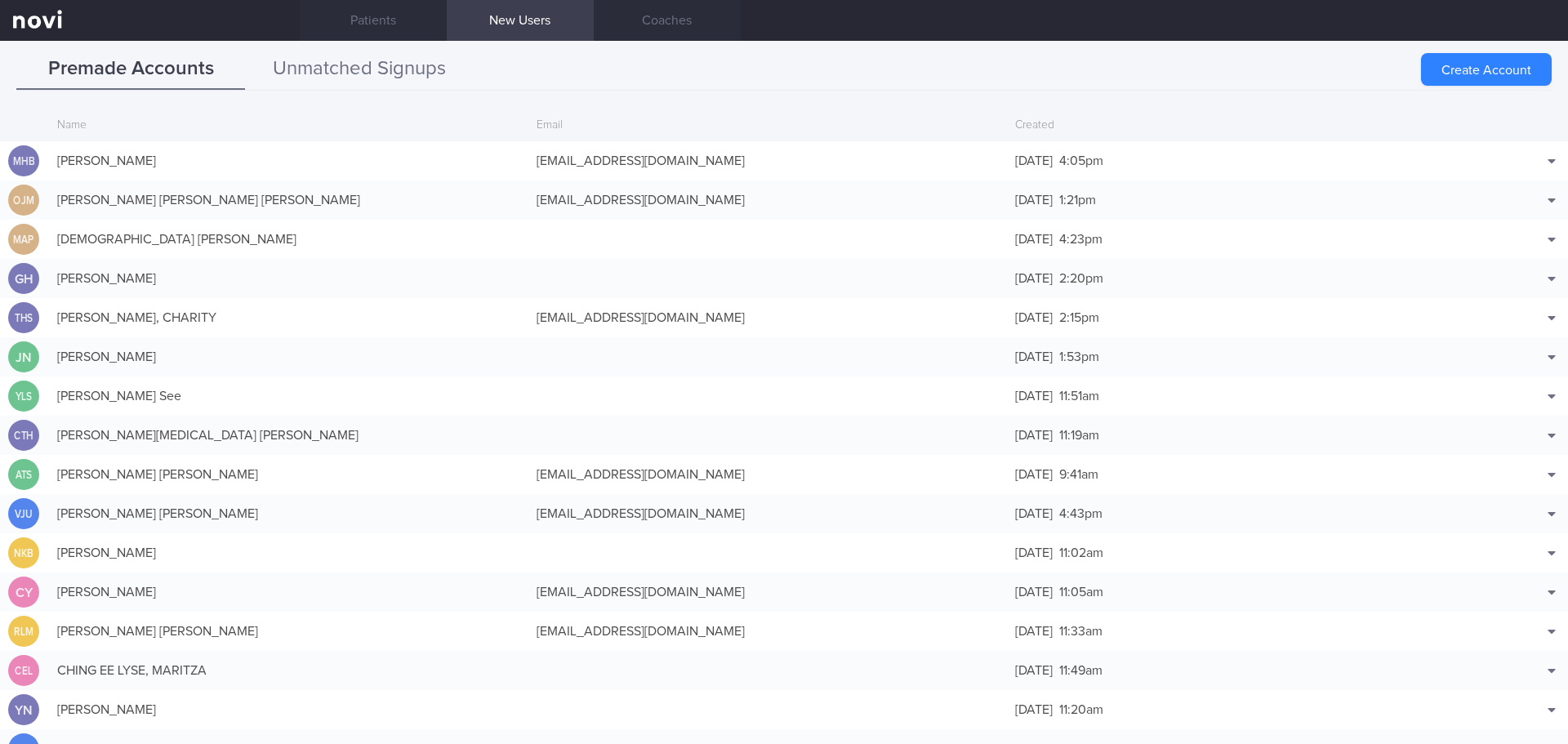
click at [404, 62] on button "Unmatched Signups" at bounding box center [359, 69] width 228 height 41
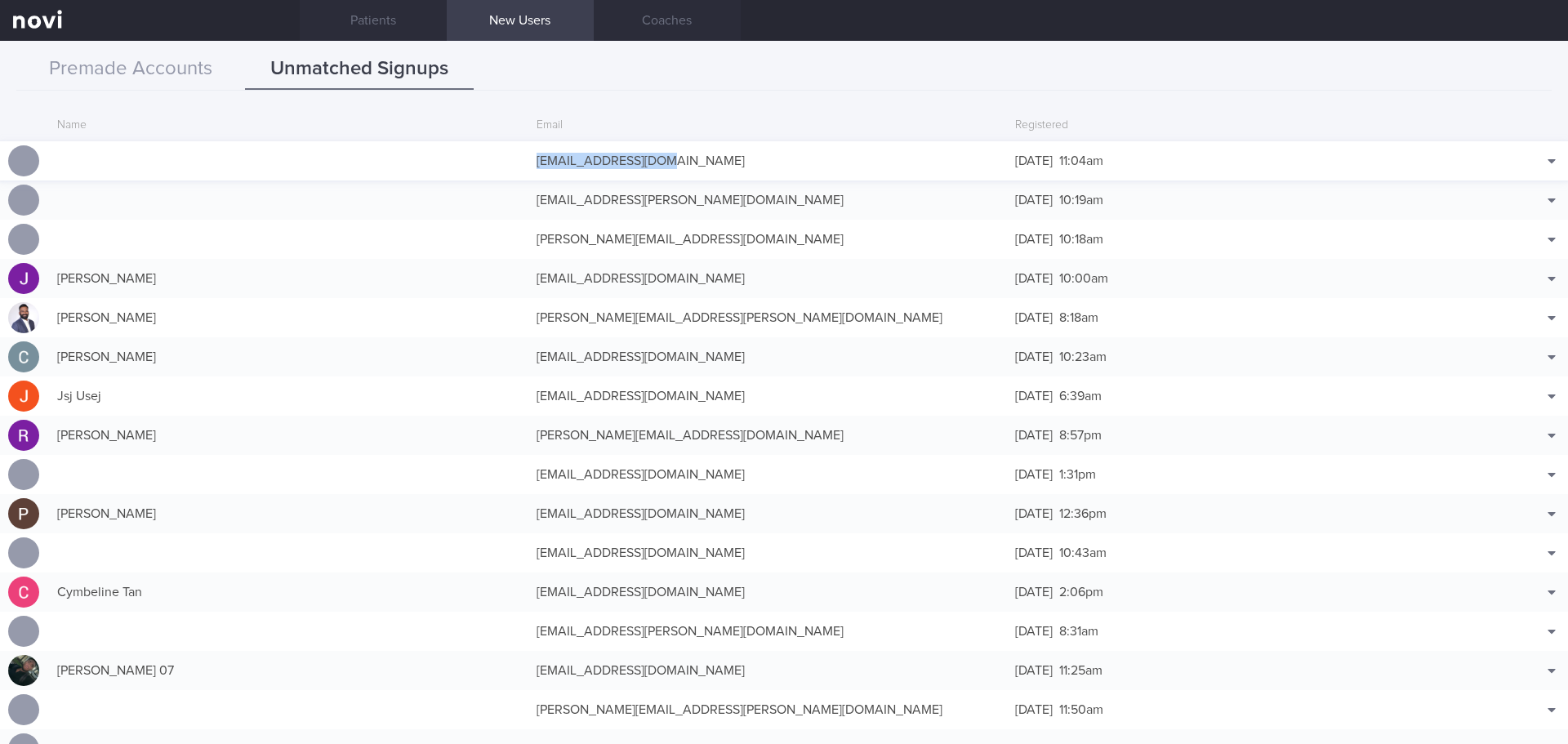
copy div "caiyuhan3@gmail.com"
drag, startPoint x: 673, startPoint y: 163, endPoint x: 534, endPoint y: 167, distance: 139.1
click at [534, 167] on div "caiyuhan3@gmail.com" at bounding box center [768, 161] width 479 height 33
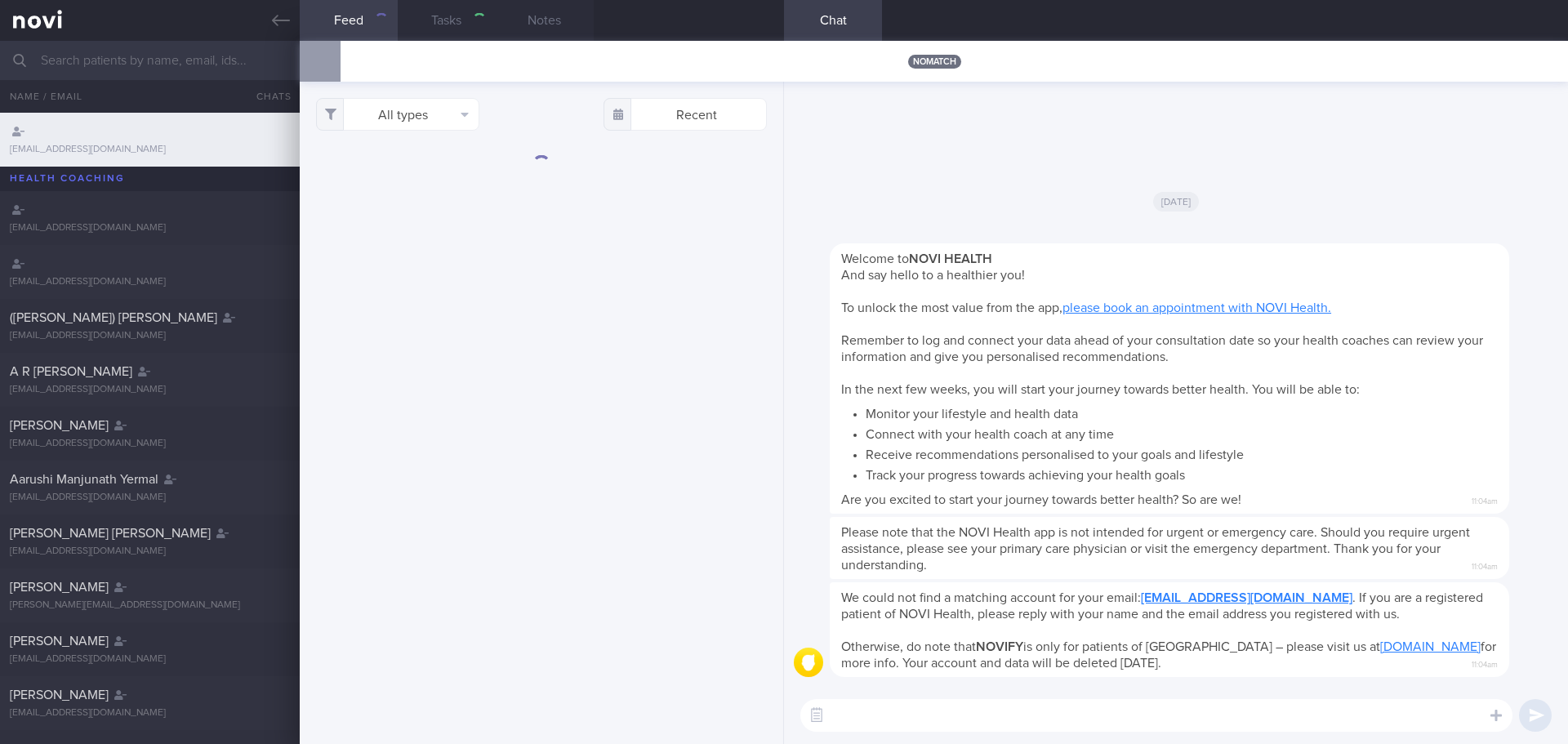
scroll to position [54, 0]
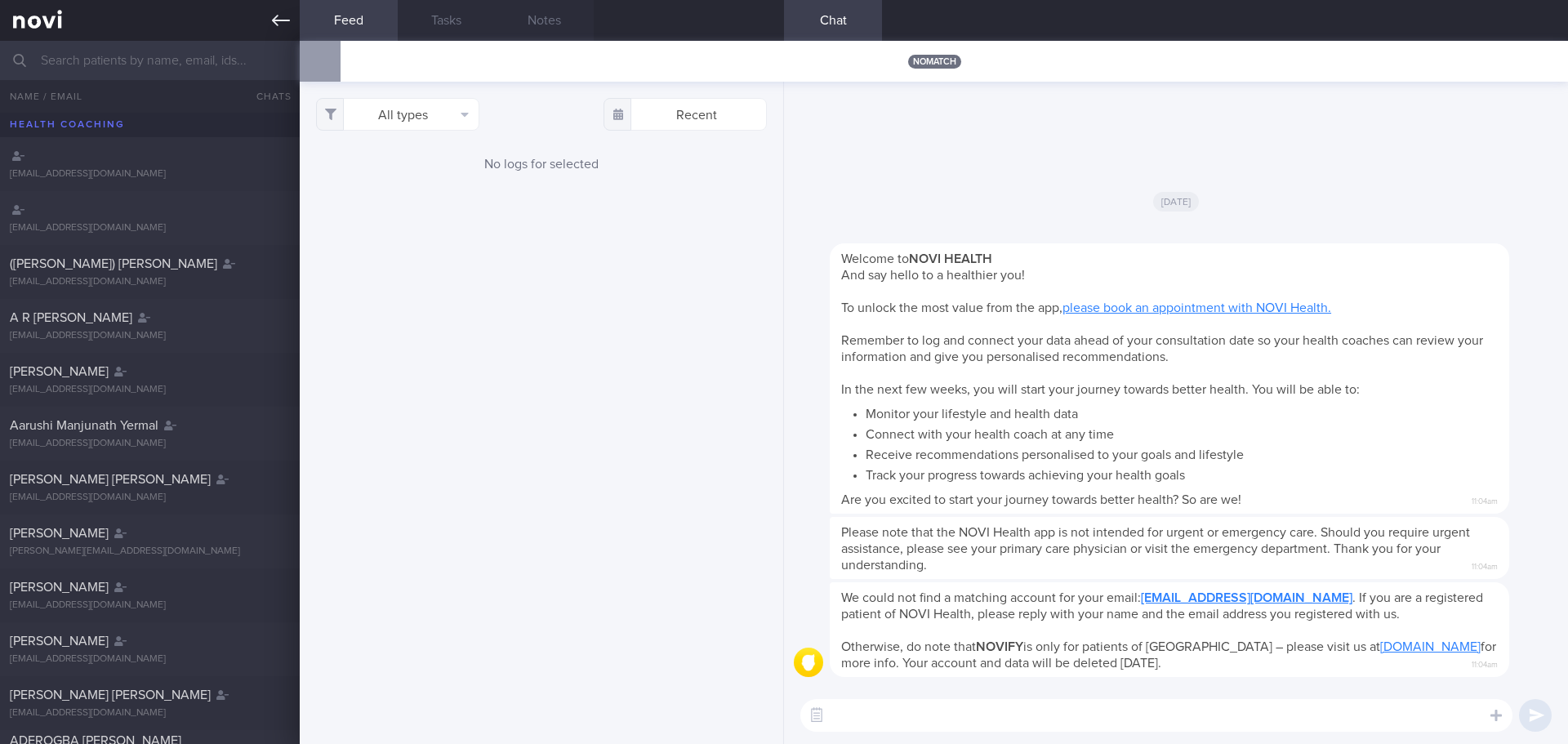
click at [285, 21] on icon at bounding box center [281, 20] width 18 height 18
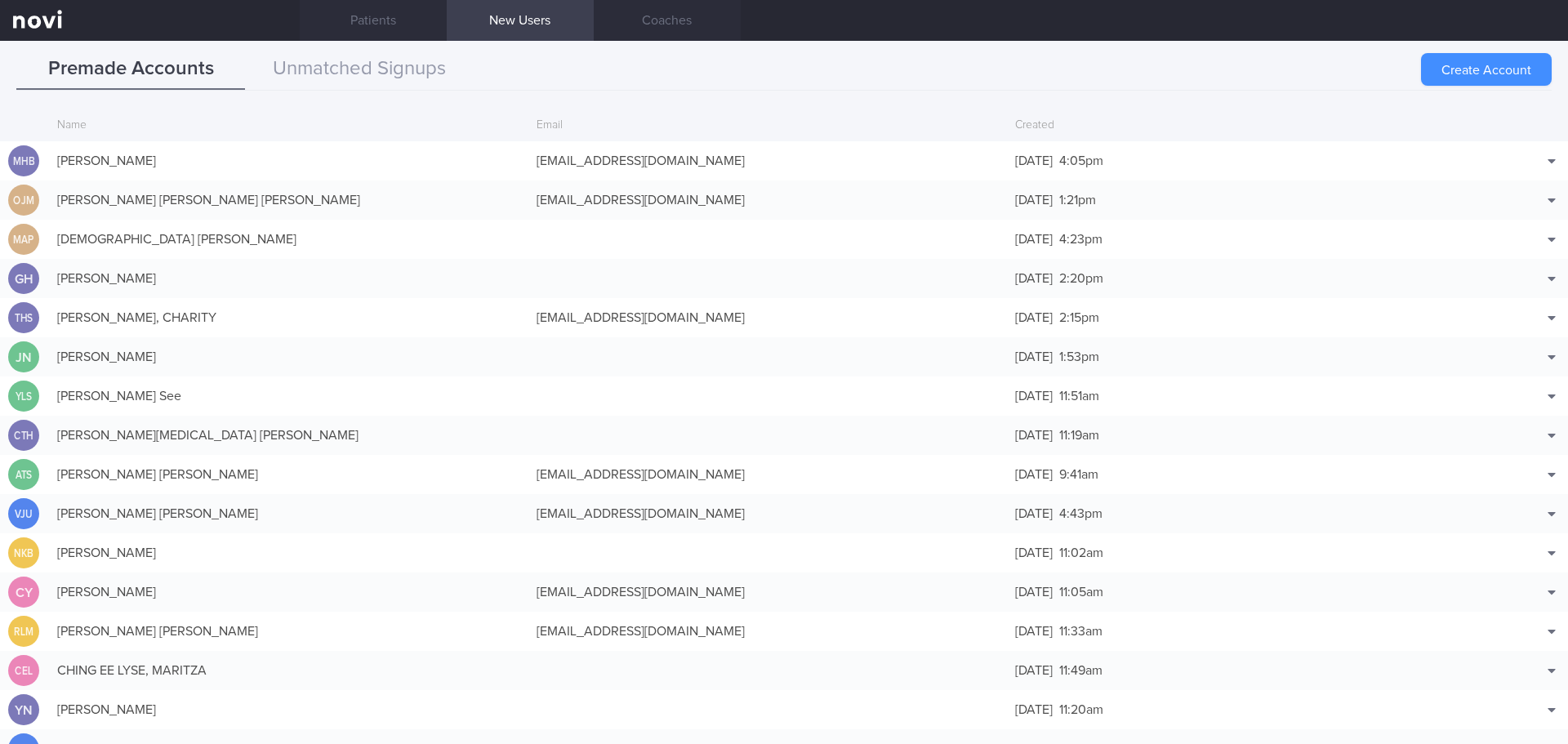
click at [1473, 69] on button "Create Account" at bounding box center [1486, 69] width 131 height 33
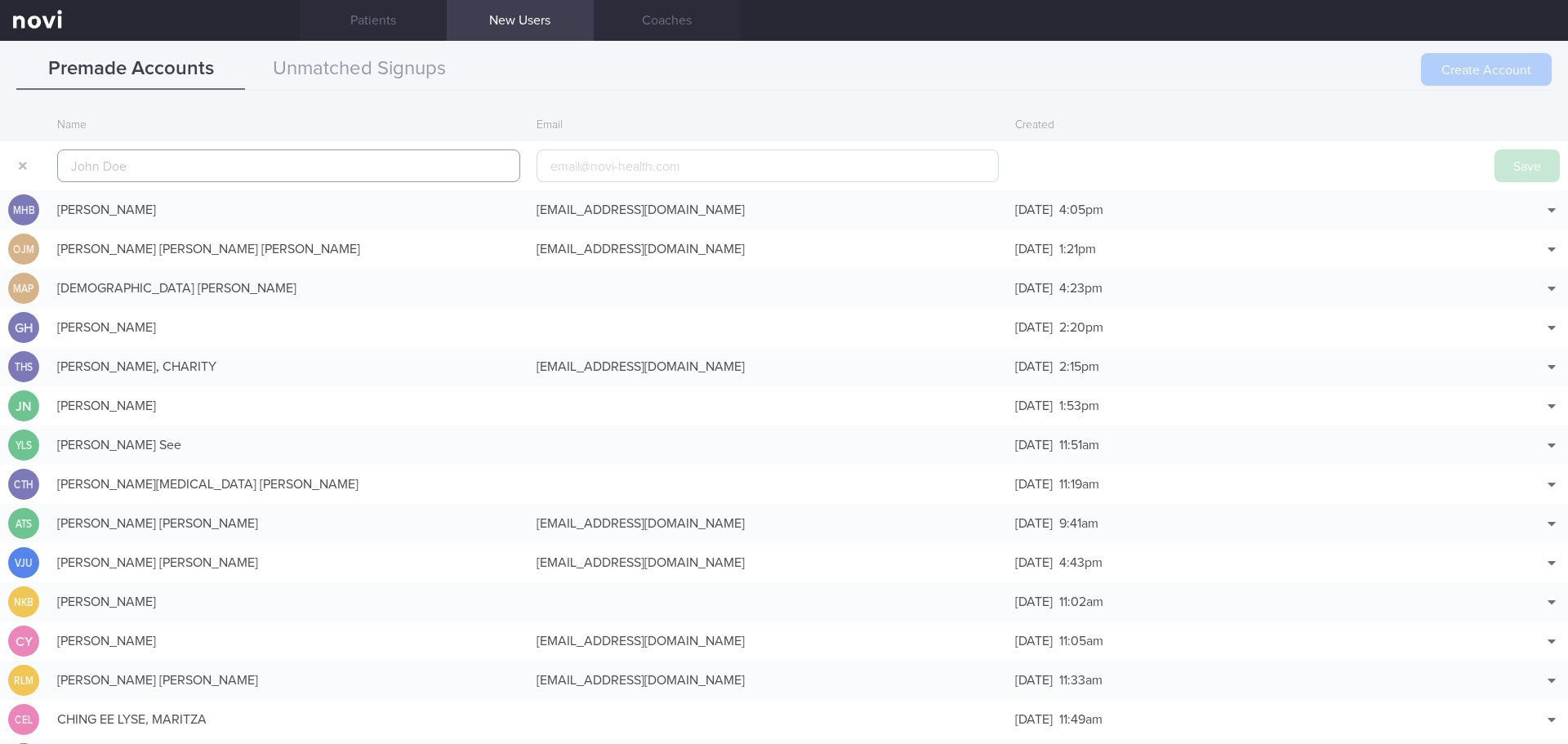
scroll to position [40, 0]
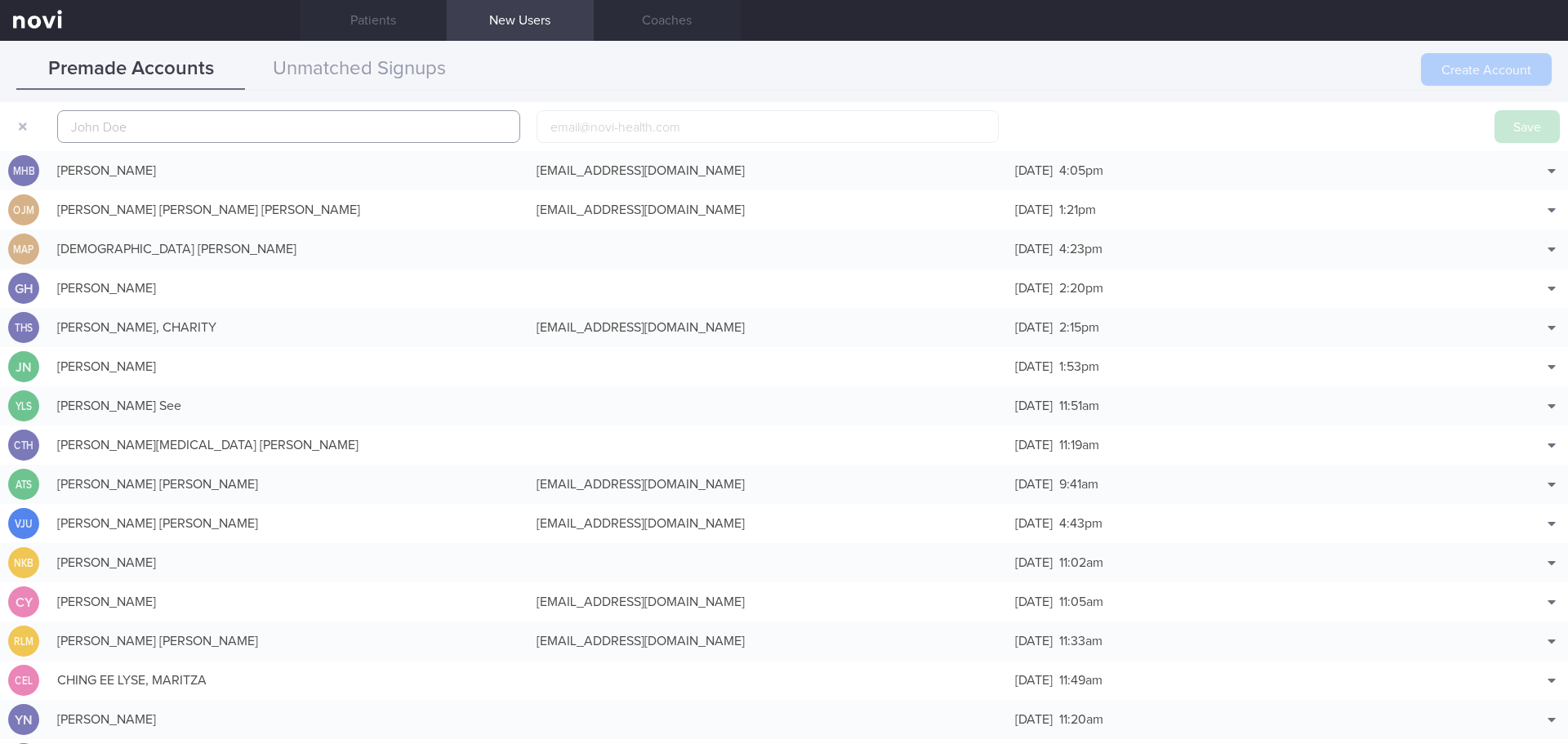
paste input "caiyuhan3@gmail.com"
click at [126, 123] on input "caiyuhan3@gmail.com" at bounding box center [288, 126] width 463 height 33
type input "caiyuhan31@gmail.com"
click at [707, 130] on input "email" at bounding box center [767, 126] width 463 height 33
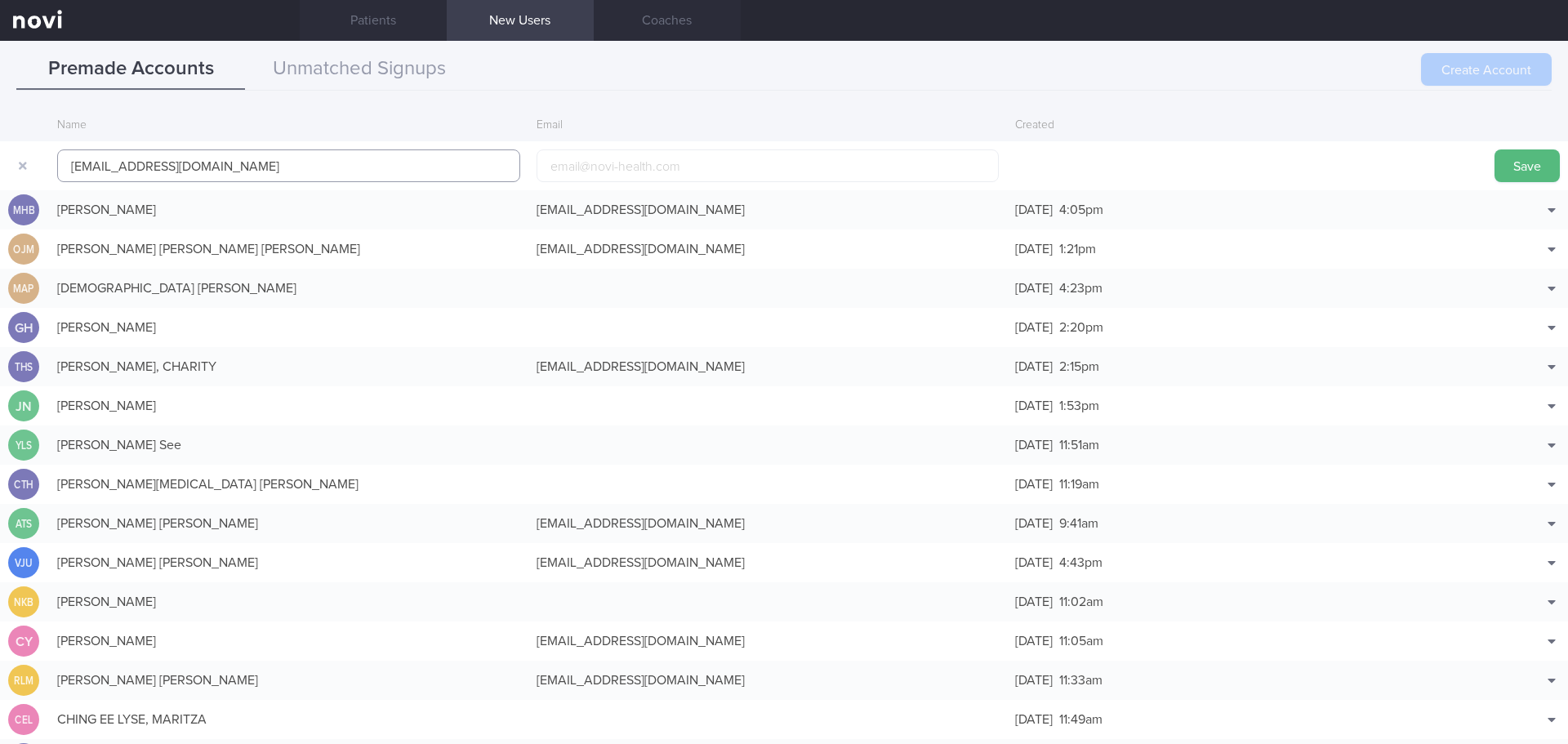
drag, startPoint x: 378, startPoint y: 126, endPoint x: 0, endPoint y: 98, distance: 379.0
click at [0, 98] on div "Create Account Name Email Created caiyuhan31@gmail.com Save MHB MUHAMMAD HAFIDZ…" at bounding box center [784, 422] width 1568 height 646
click at [600, 162] on input "email" at bounding box center [767, 165] width 463 height 33
paste input "caiyuhan31@gmail.com"
type input "caiyuhan31@gmail.com"
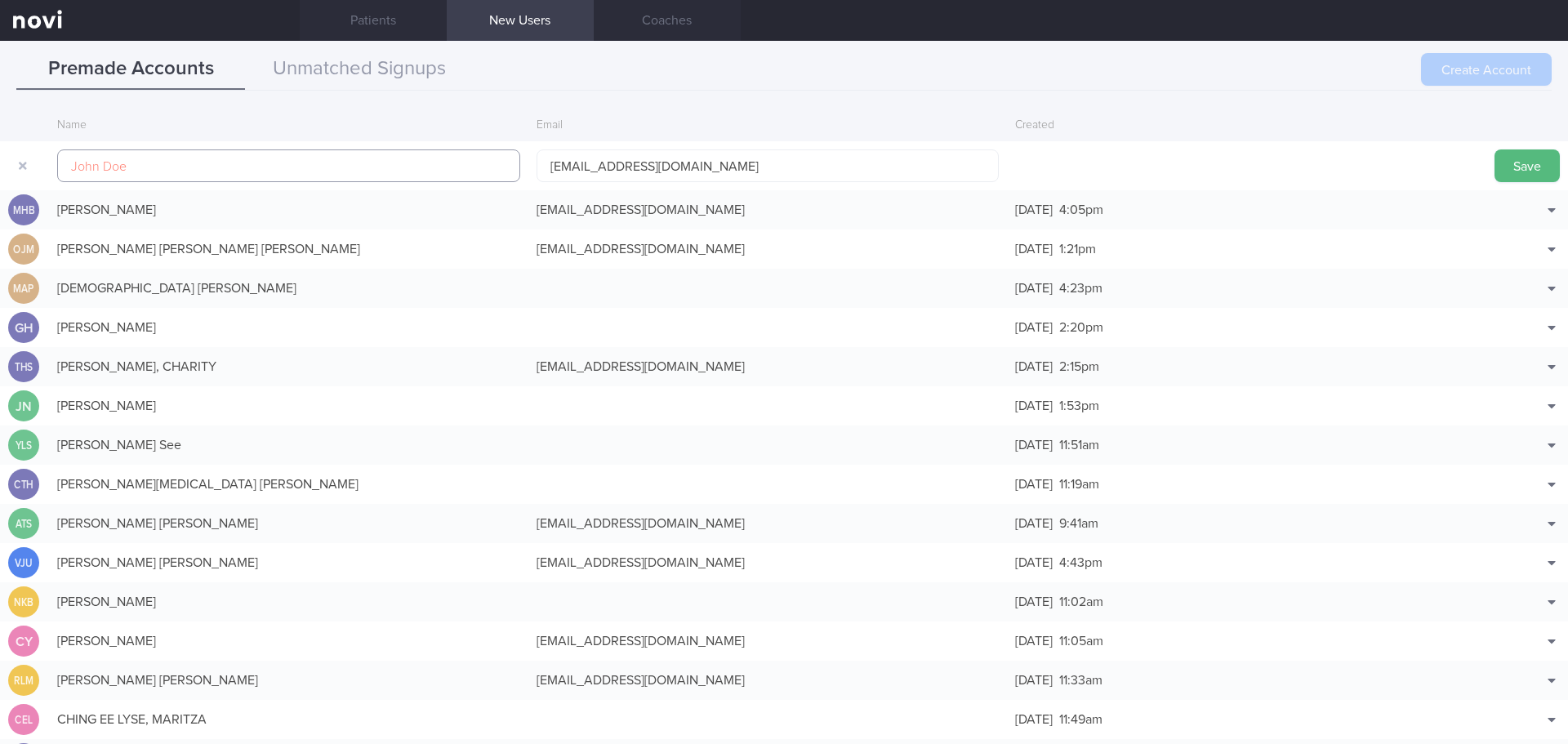
click at [314, 173] on input "text" at bounding box center [288, 165] width 463 height 33
type input "Cai Yuhan"
click at [1519, 157] on button "Save" at bounding box center [1527, 165] width 65 height 33
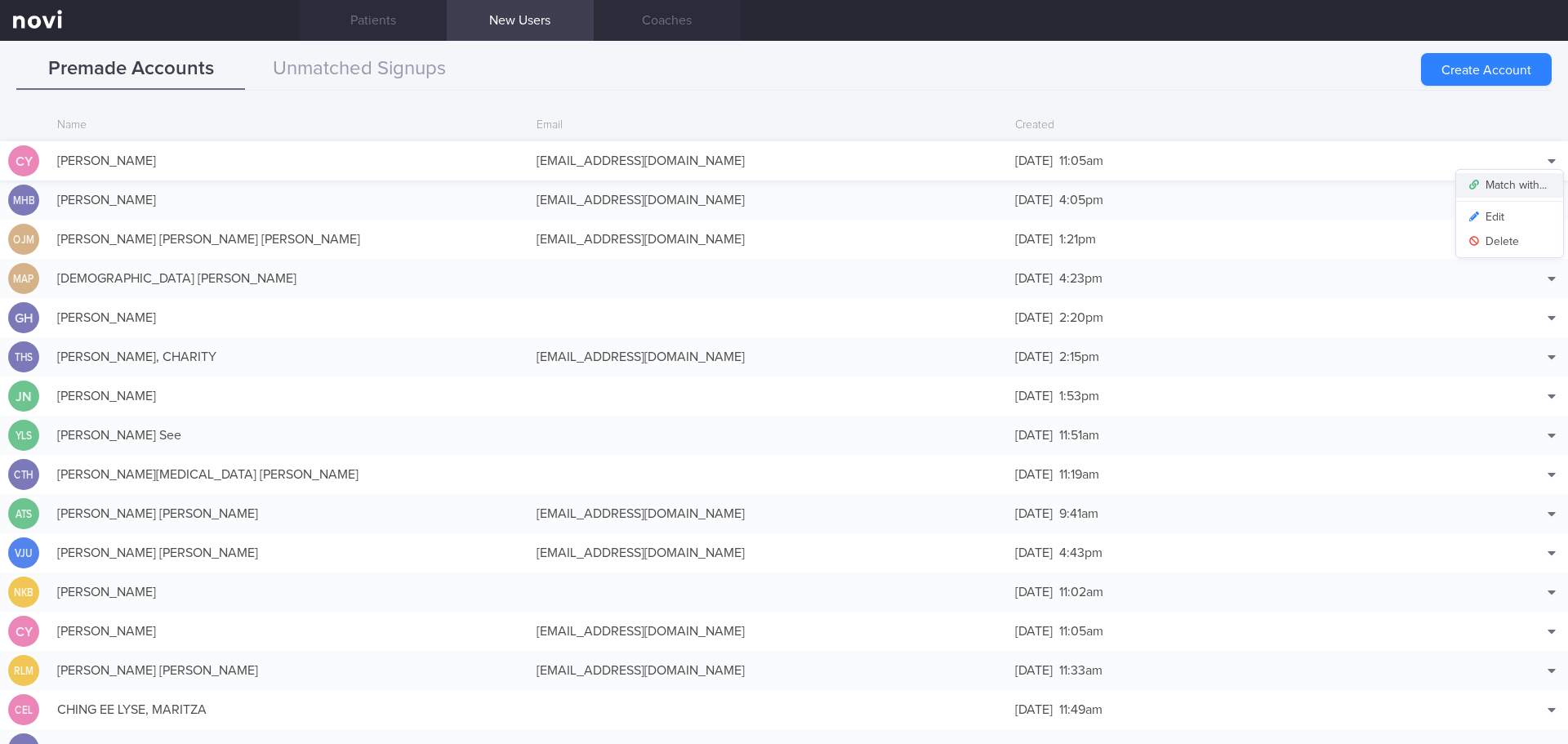
click at [1521, 184] on button "Match with..." at bounding box center [1510, 185] width 107 height 25
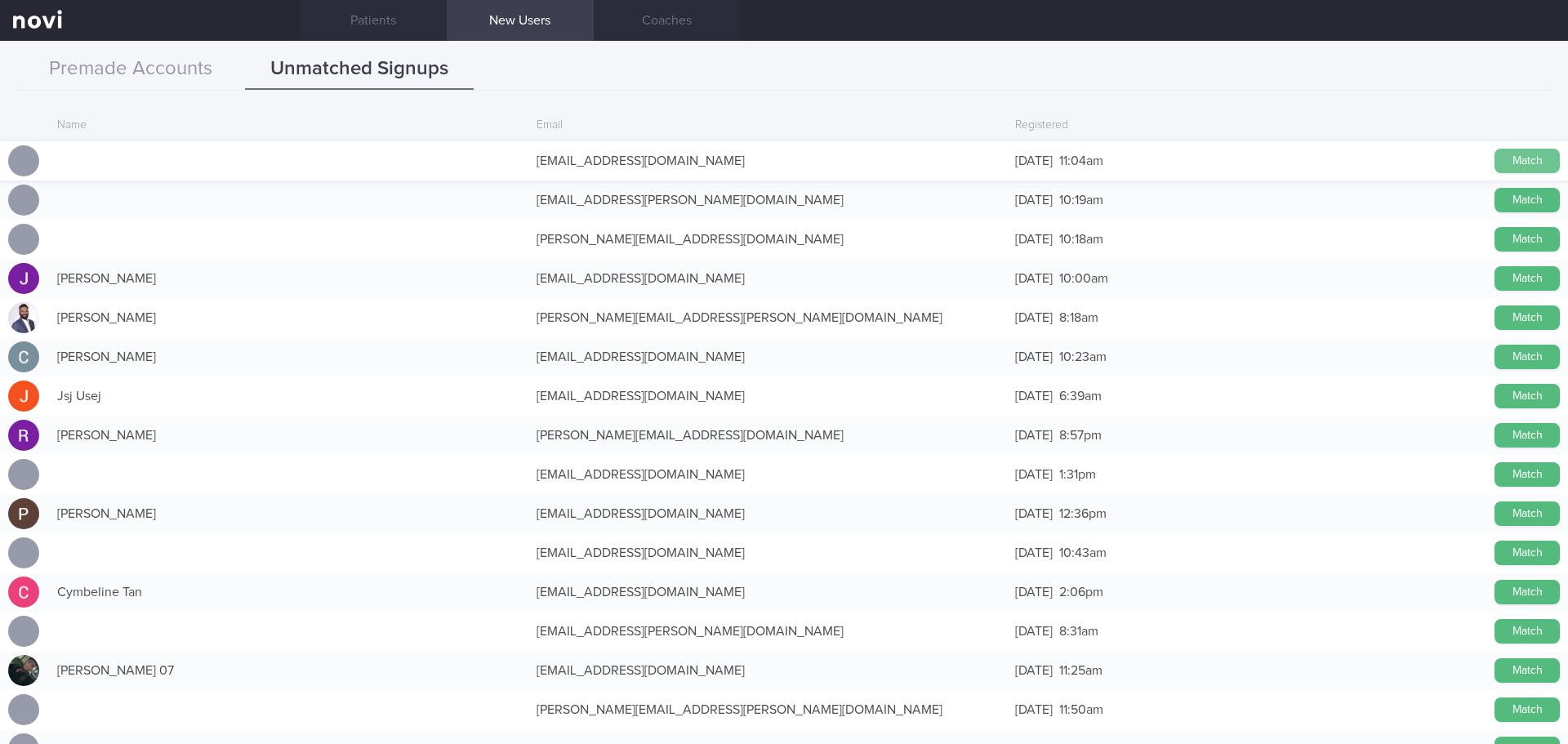
click at [1506, 161] on button "Match" at bounding box center [1527, 161] width 65 height 25
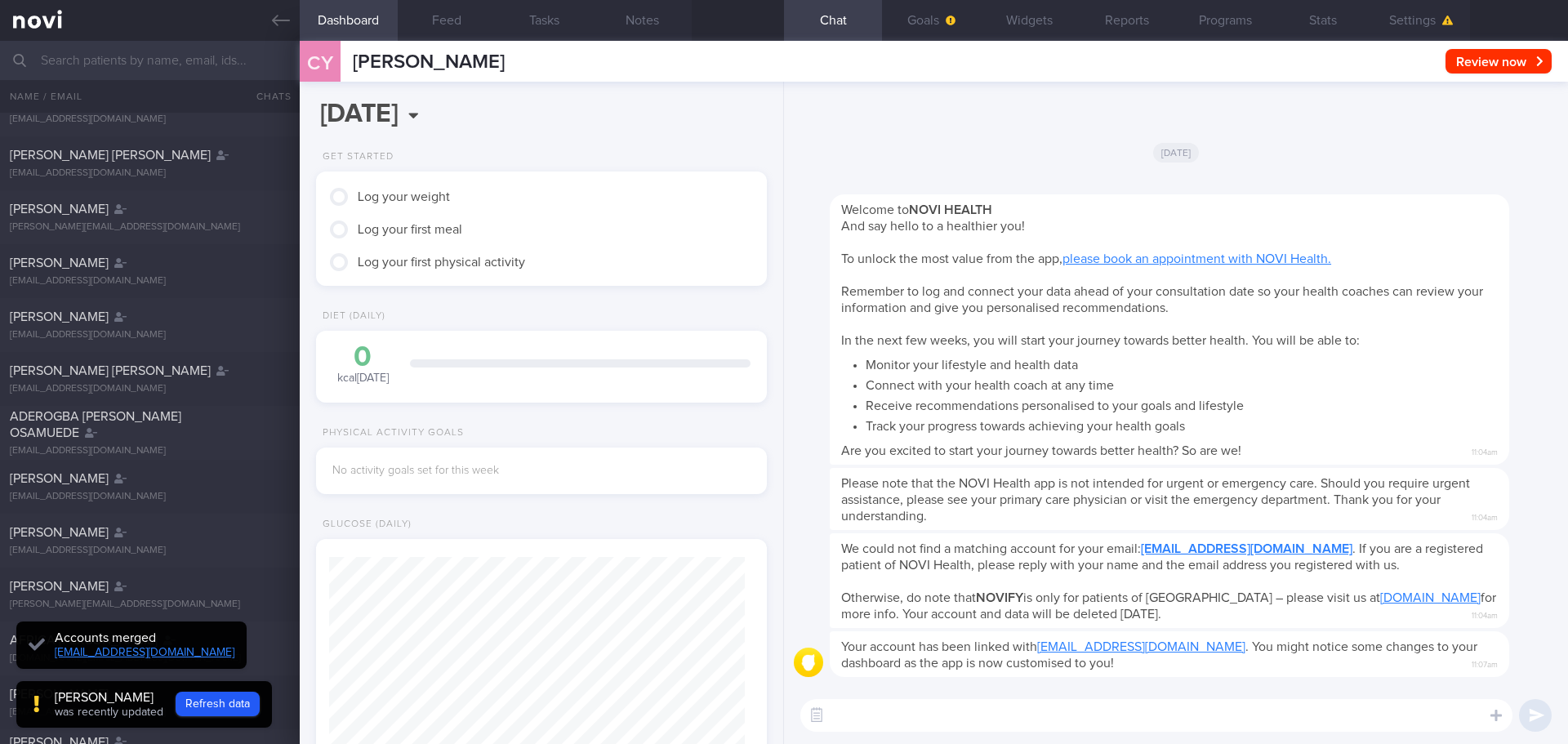
scroll to position [353, 0]
